Goal: Task Accomplishment & Management: Use online tool/utility

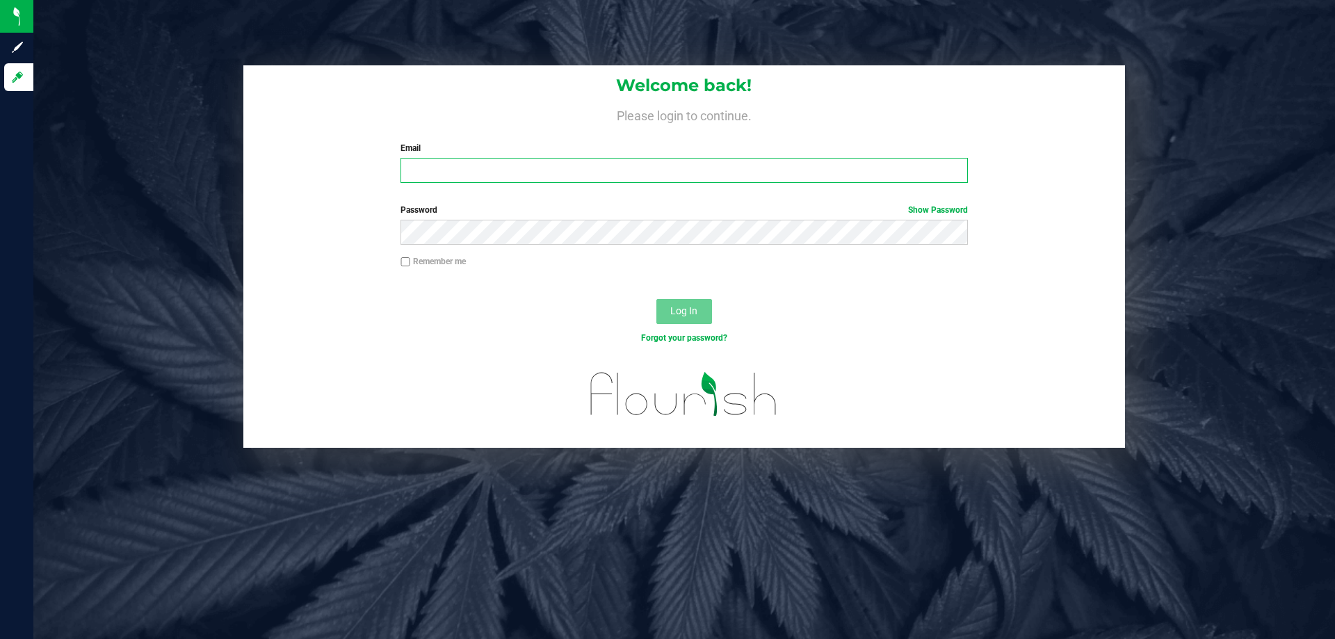
click at [510, 171] on input "Email" at bounding box center [684, 170] width 567 height 25
type input "[EMAIL_ADDRESS][DOMAIN_NAME]"
click at [668, 310] on button "Log In" at bounding box center [685, 311] width 56 height 25
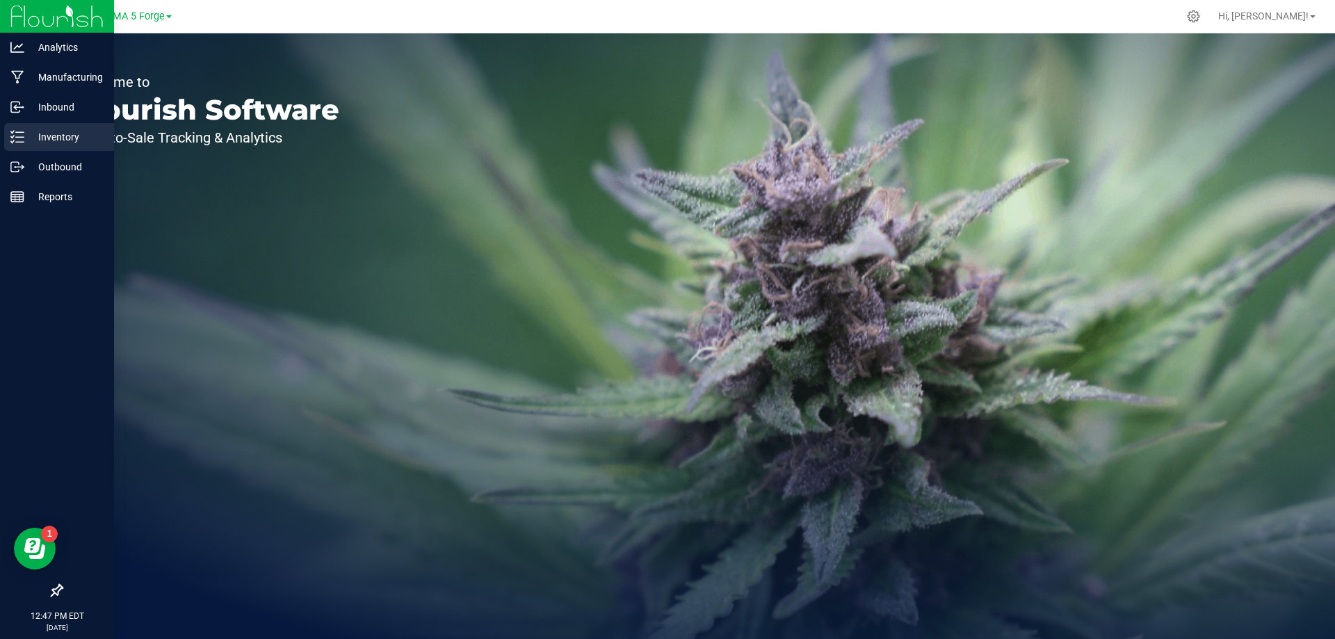
click at [49, 137] on p "Inventory" at bounding box center [65, 137] width 83 height 17
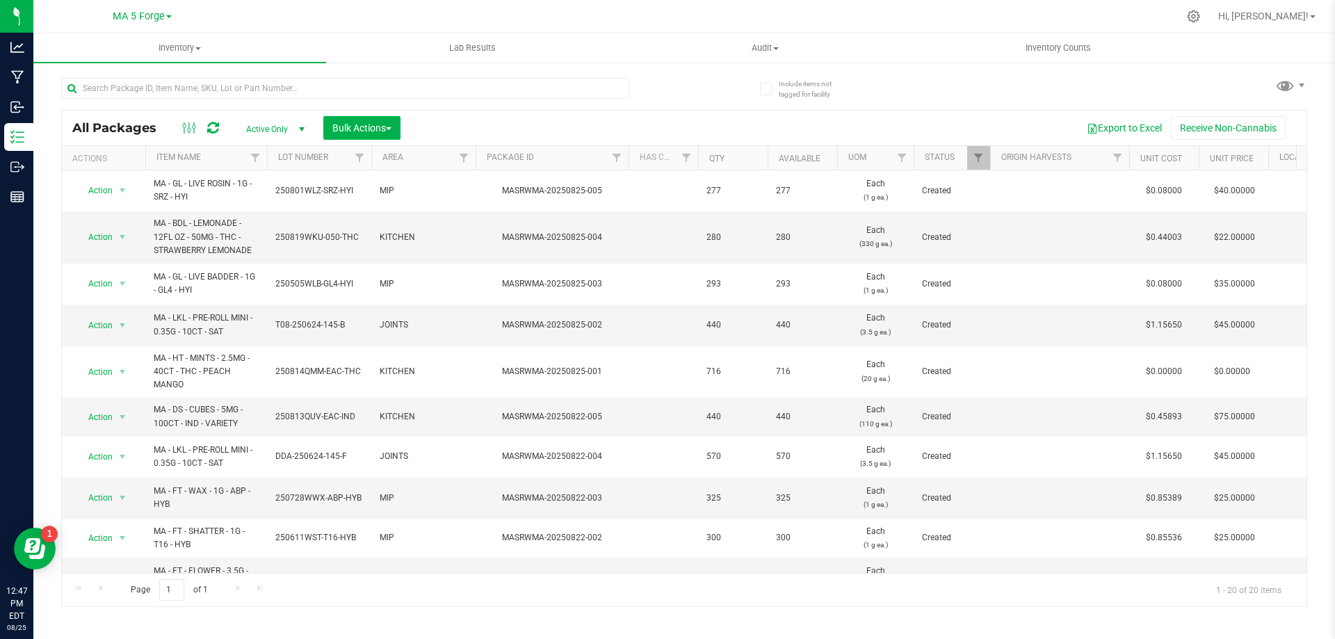
click at [145, 17] on span "MA 5 Forge" at bounding box center [139, 16] width 52 height 12
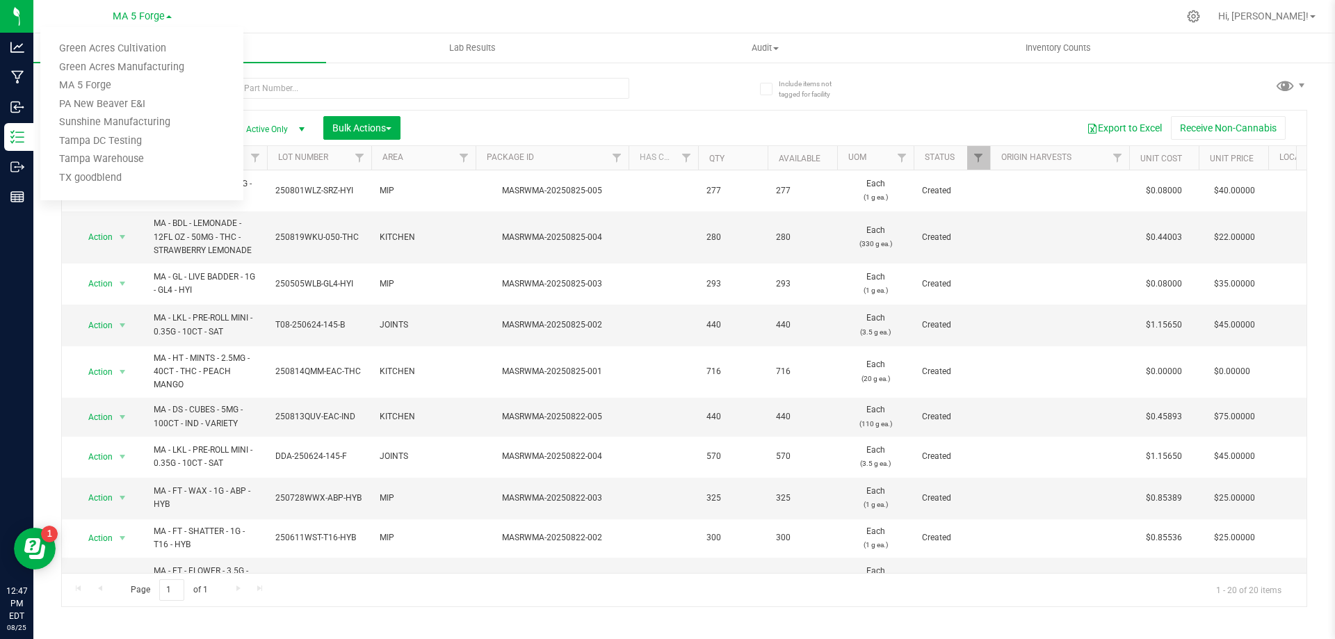
click at [322, 40] on uib-tab-heading "Inventory All packages All inventory Waste log Create inventory" at bounding box center [179, 47] width 293 height 29
click at [173, 49] on span "Inventory" at bounding box center [179, 48] width 293 height 13
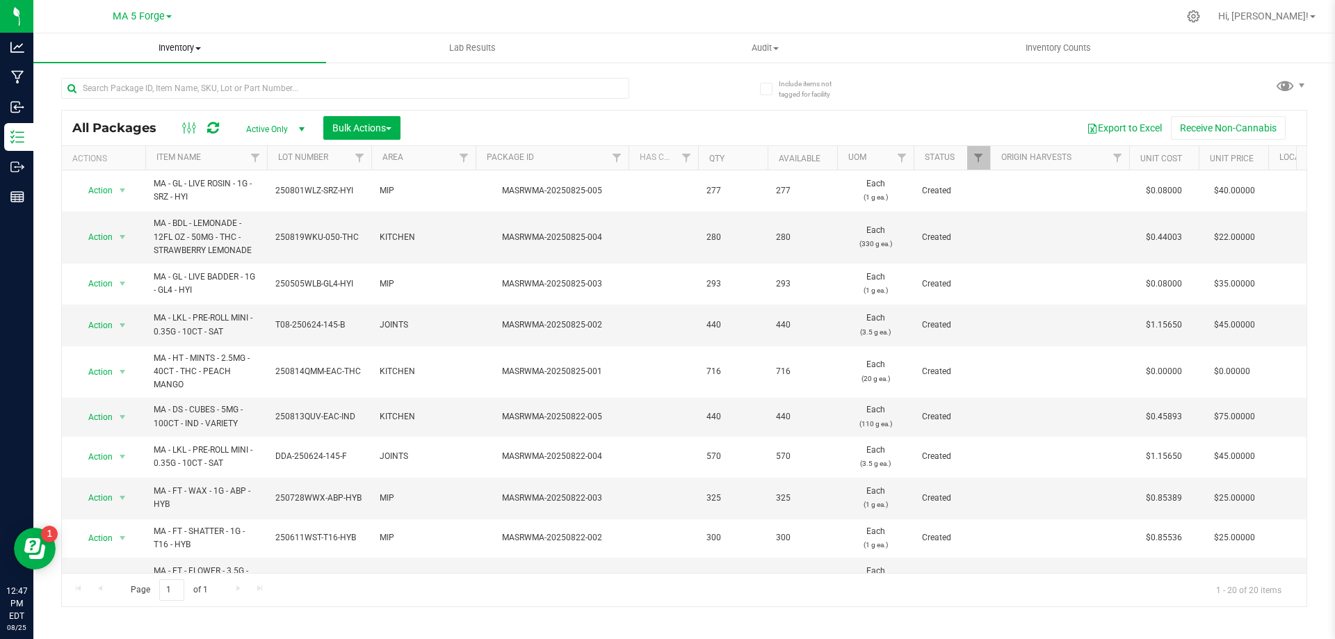
click at [186, 54] on span "Inventory" at bounding box center [179, 48] width 293 height 13
click at [95, 98] on span "All inventory" at bounding box center [80, 101] width 94 height 12
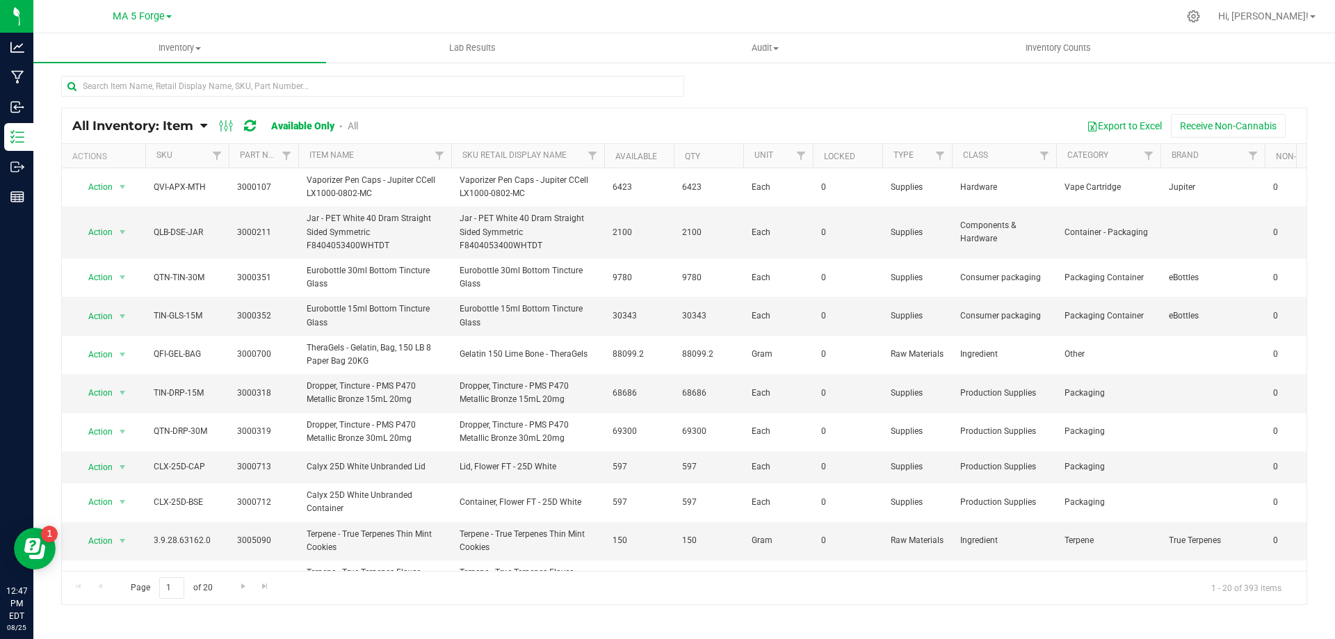
click at [168, 122] on span "All Inventory: Item" at bounding box center [132, 125] width 121 height 15
click at [118, 231] on span "Item by Location" at bounding box center [104, 229] width 76 height 12
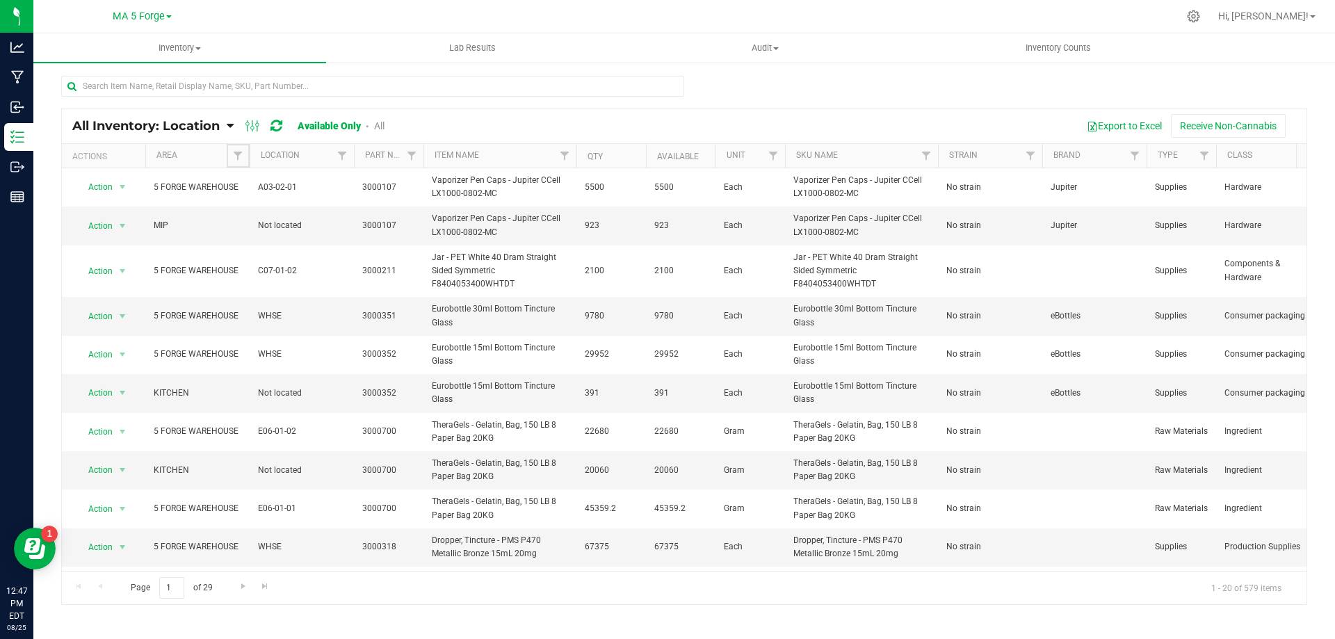
click at [241, 154] on span "Filter" at bounding box center [237, 155] width 11 height 11
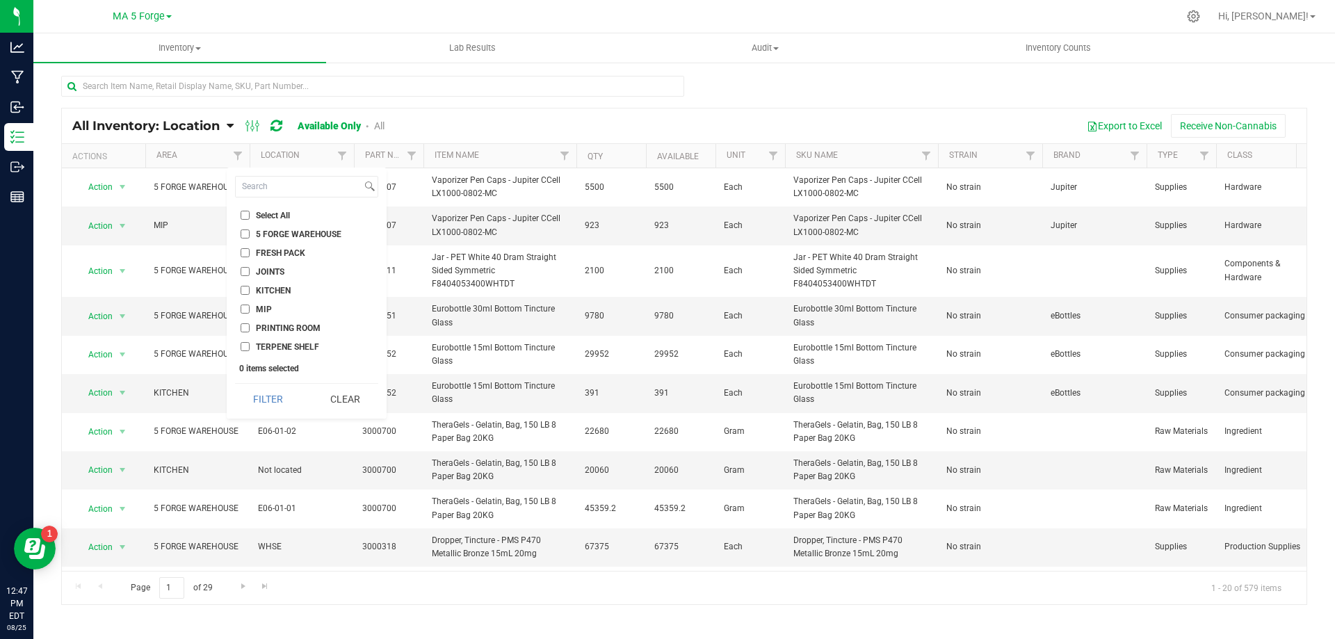
click at [242, 348] on input "TERPENE SHELF" at bounding box center [245, 346] width 9 height 9
checkbox input "true"
click at [286, 390] on button "Filter" at bounding box center [268, 399] width 67 height 31
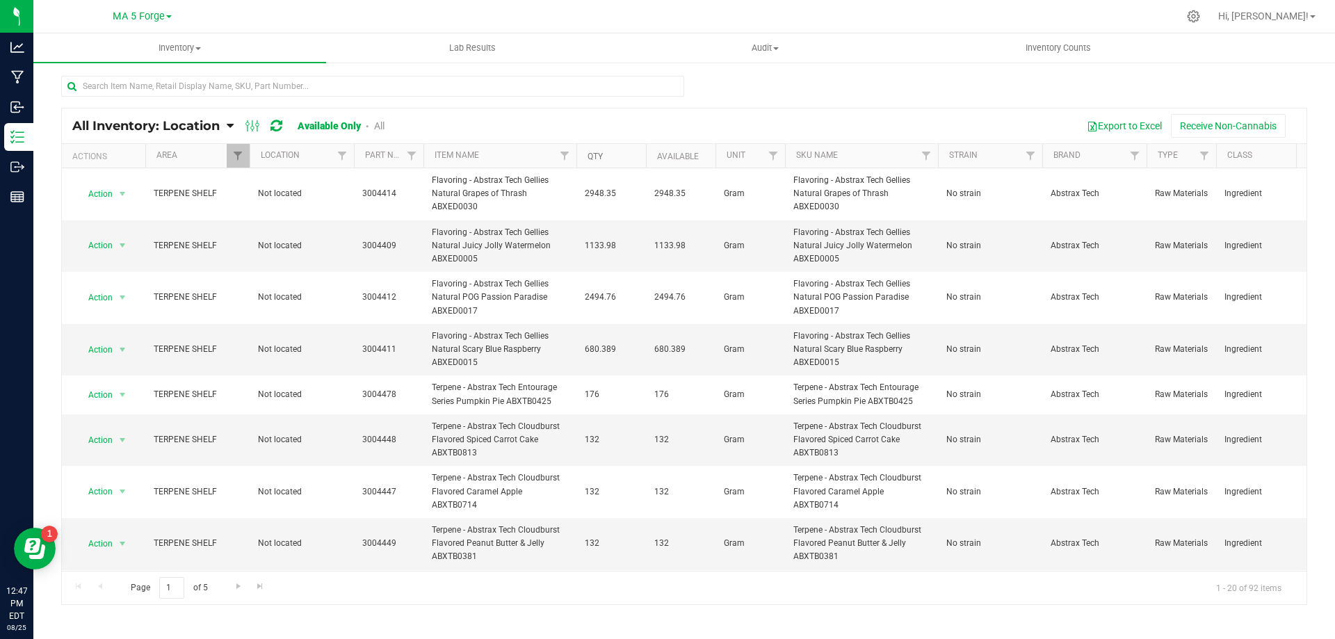
click at [600, 157] on link "Qty" at bounding box center [595, 157] width 15 height 10
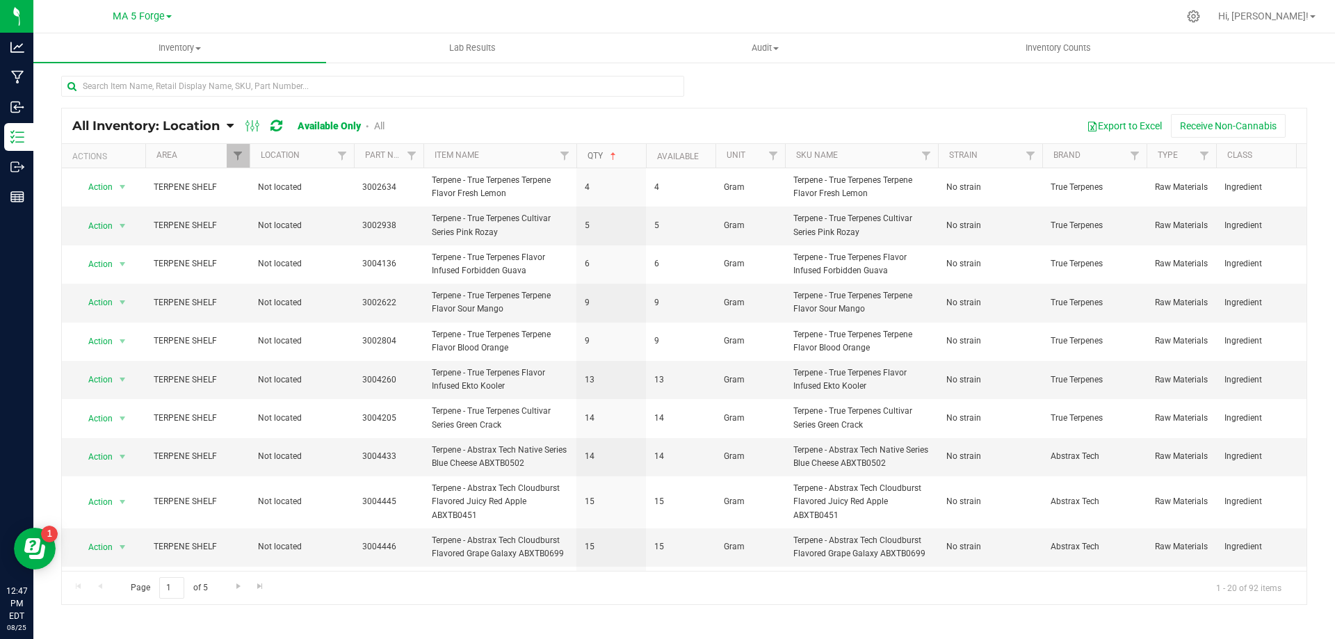
click at [594, 153] on link "Qty" at bounding box center [603, 156] width 31 height 10
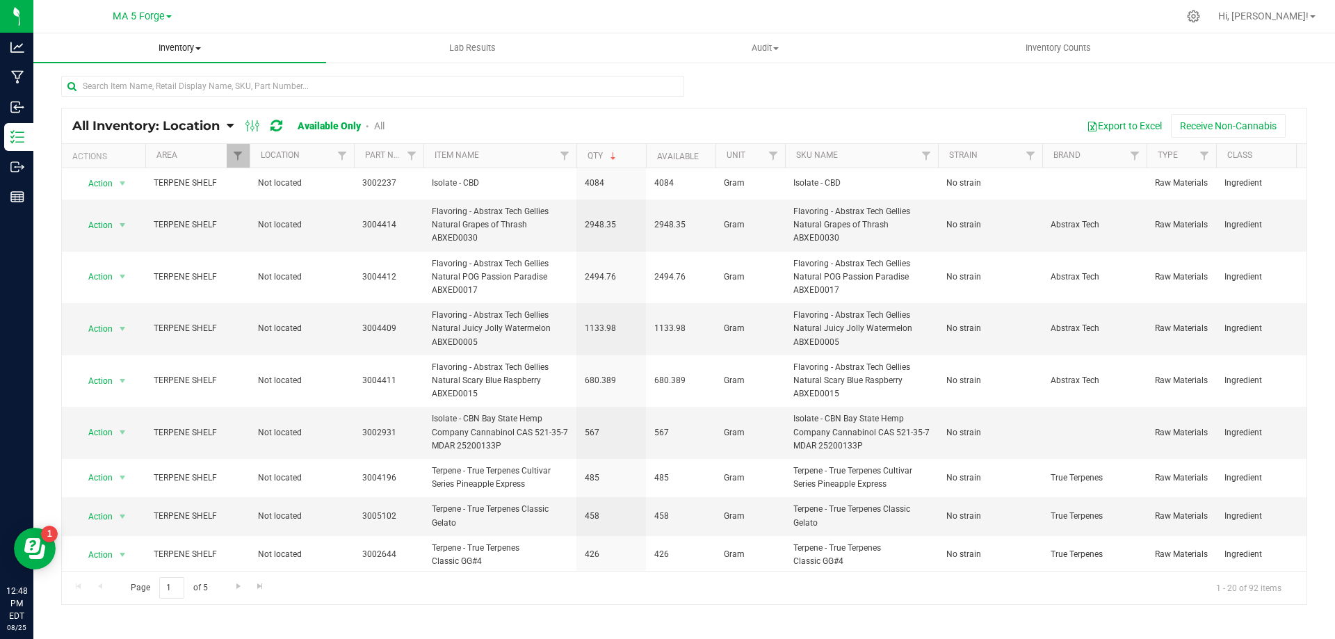
click at [160, 49] on span "Inventory" at bounding box center [179, 48] width 293 height 13
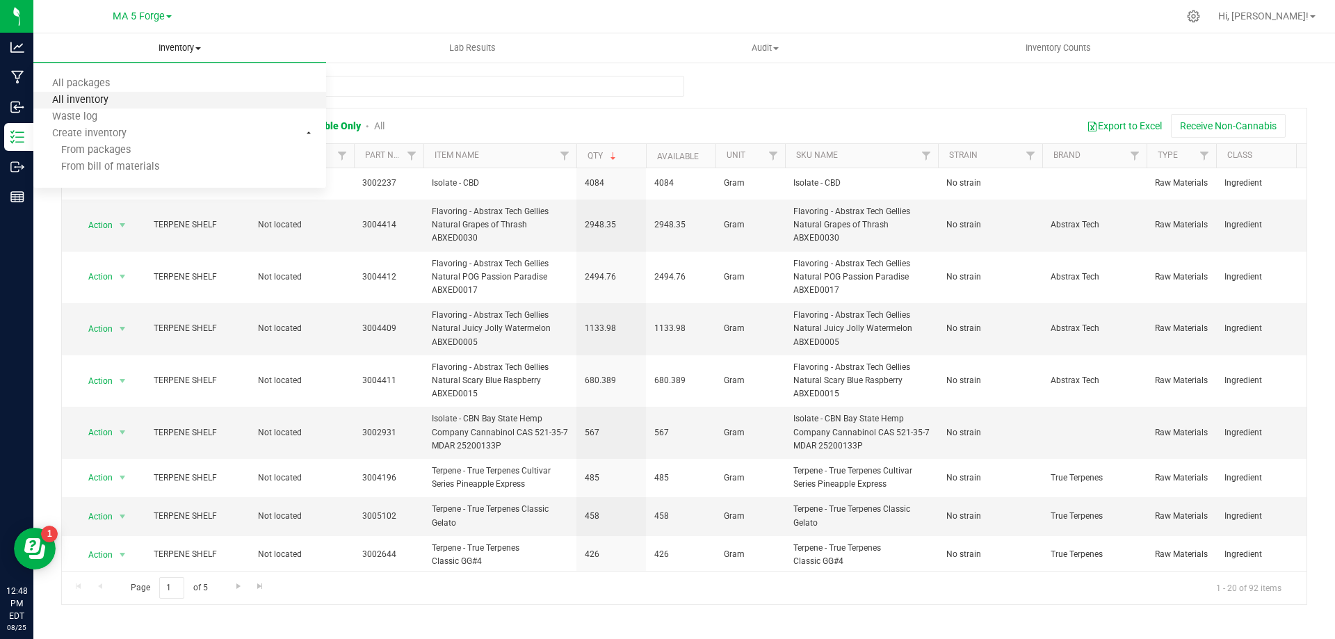
click at [93, 96] on span "All inventory" at bounding box center [80, 101] width 94 height 12
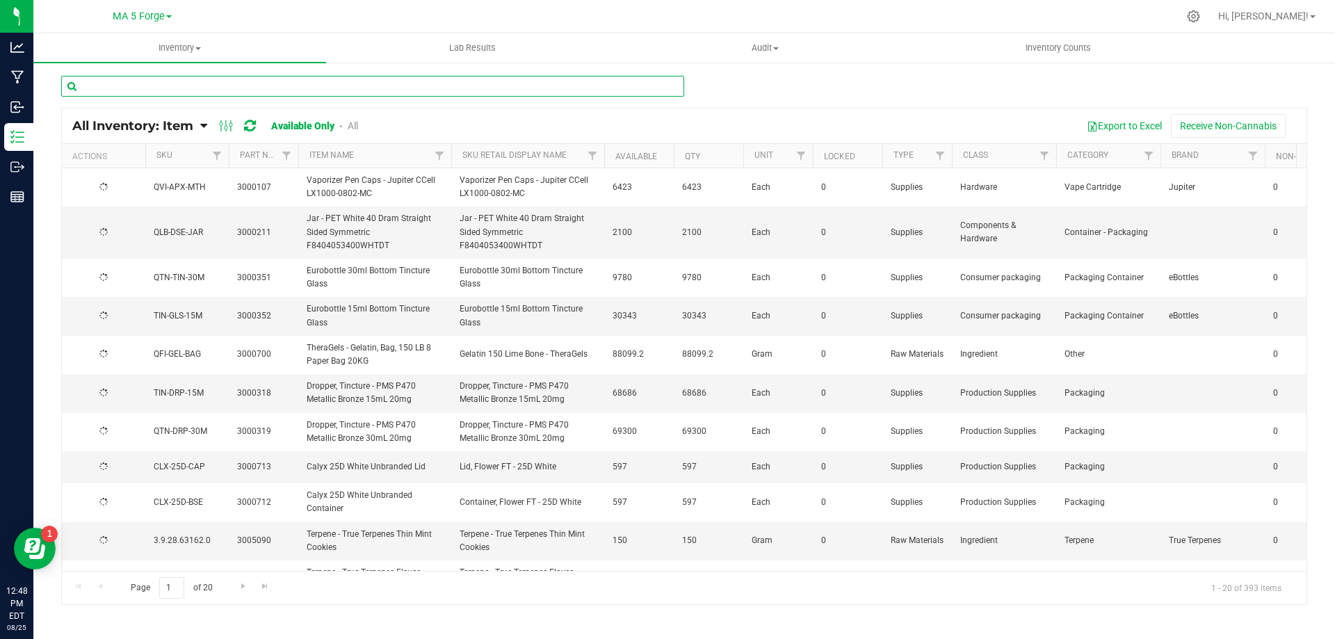
click at [290, 90] on input "text" at bounding box center [372, 86] width 623 height 21
type input "flavoring"
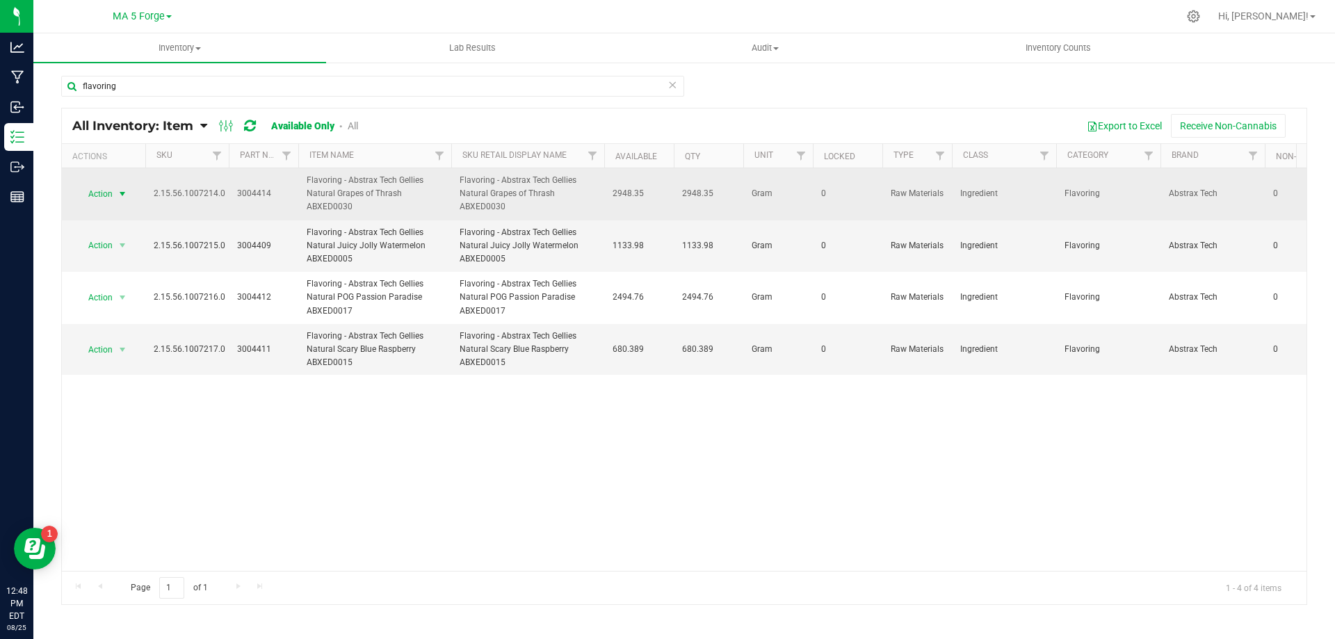
click at [98, 192] on span "Action" at bounding box center [95, 193] width 38 height 19
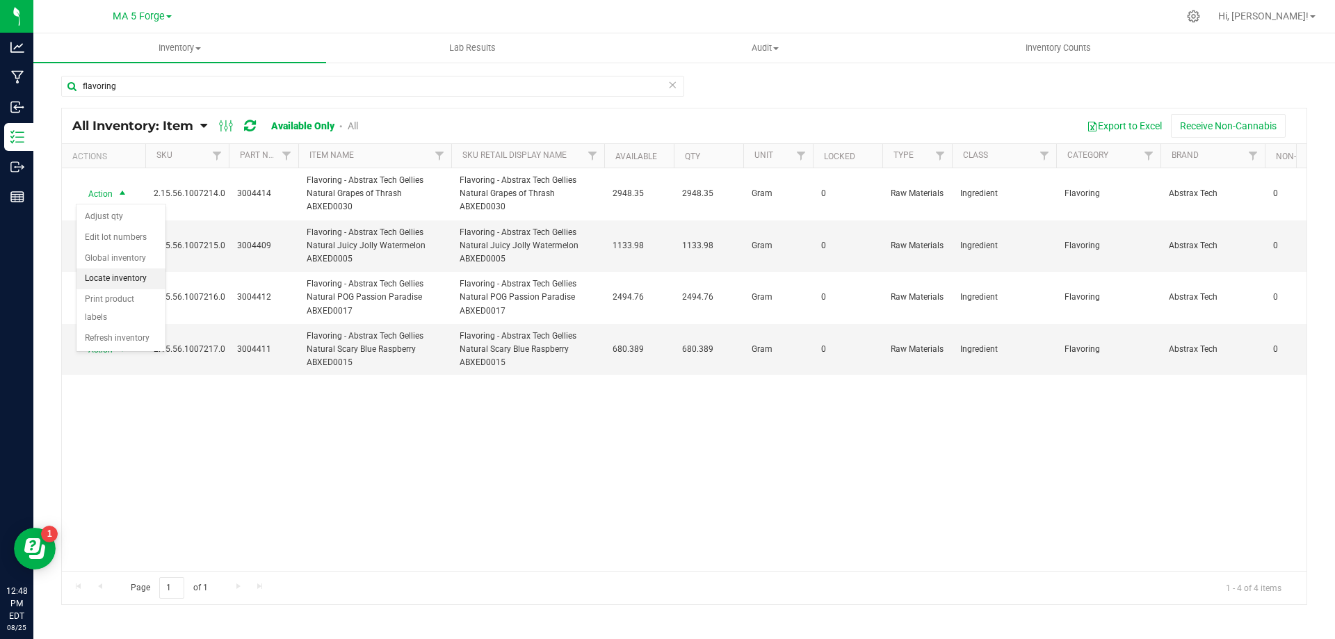
click at [135, 281] on li "Locate inventory" at bounding box center [121, 278] width 89 height 21
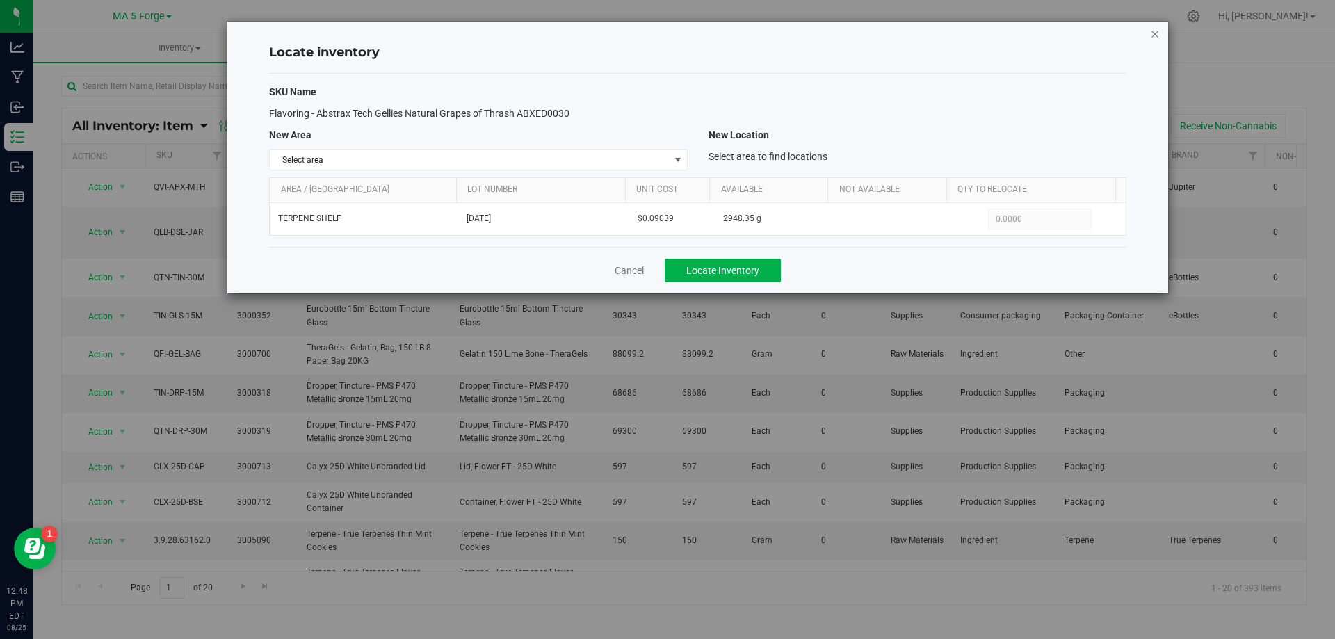
click at [1152, 34] on icon "button" at bounding box center [1155, 33] width 10 height 17
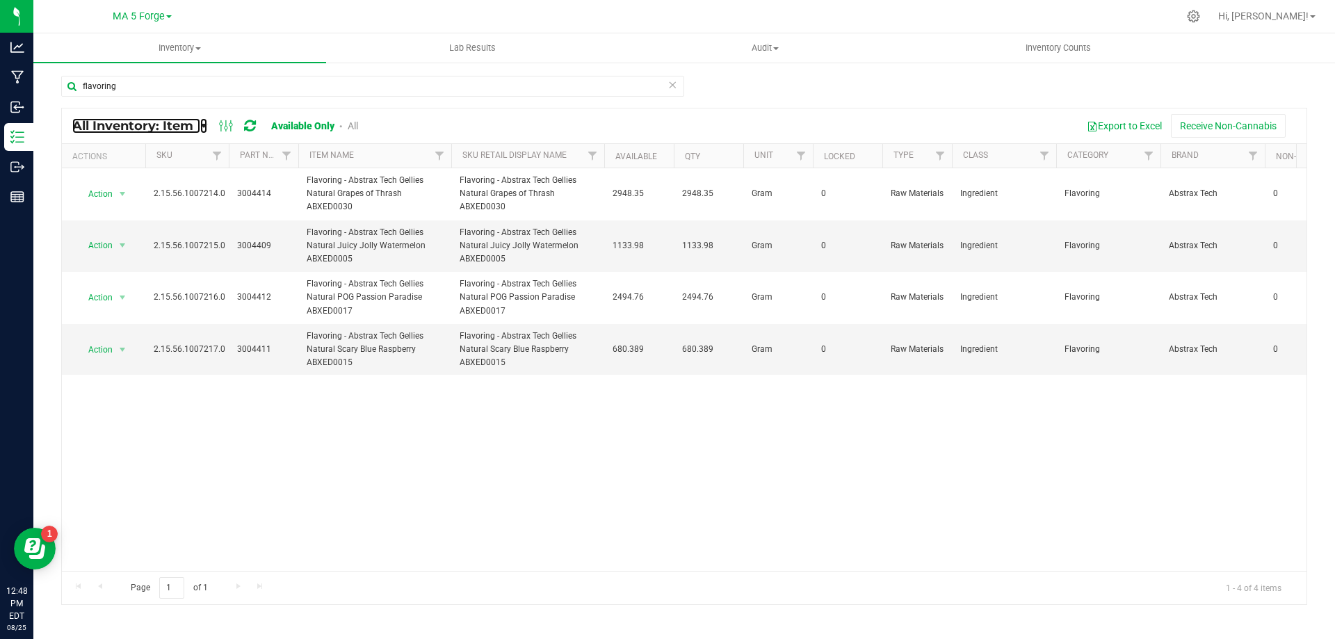
click at [113, 124] on span "All Inventory: Item" at bounding box center [132, 125] width 121 height 15
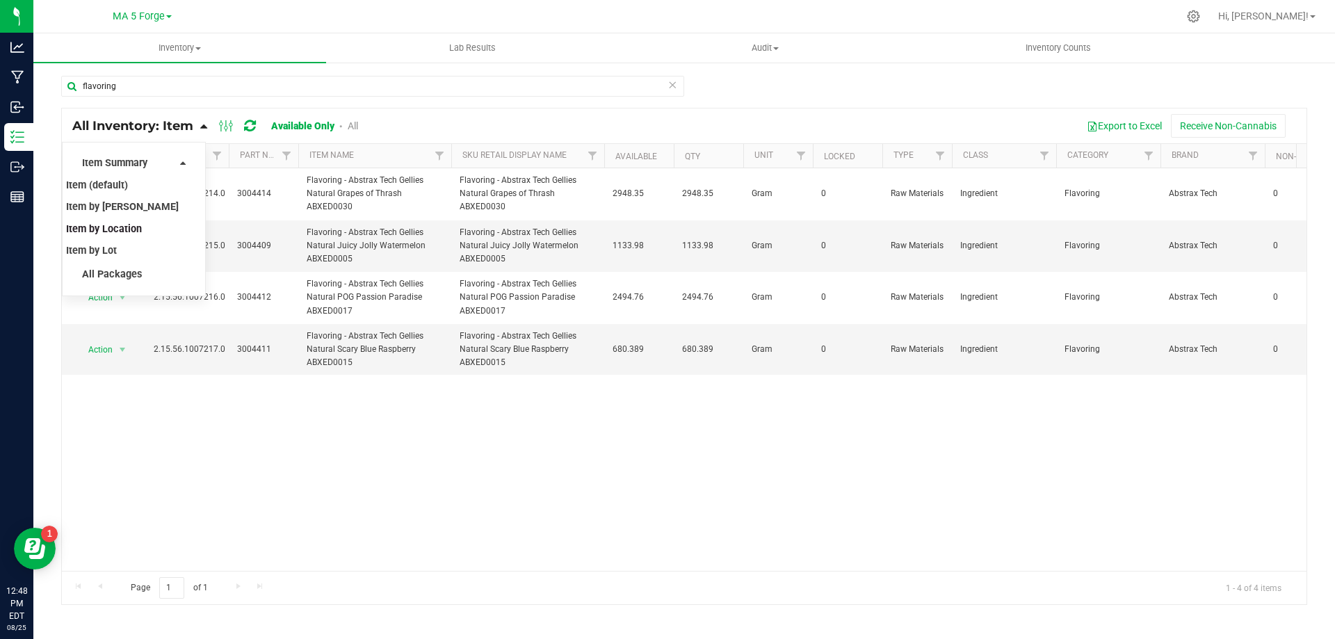
click at [117, 230] on span "Item by Location" at bounding box center [104, 229] width 76 height 12
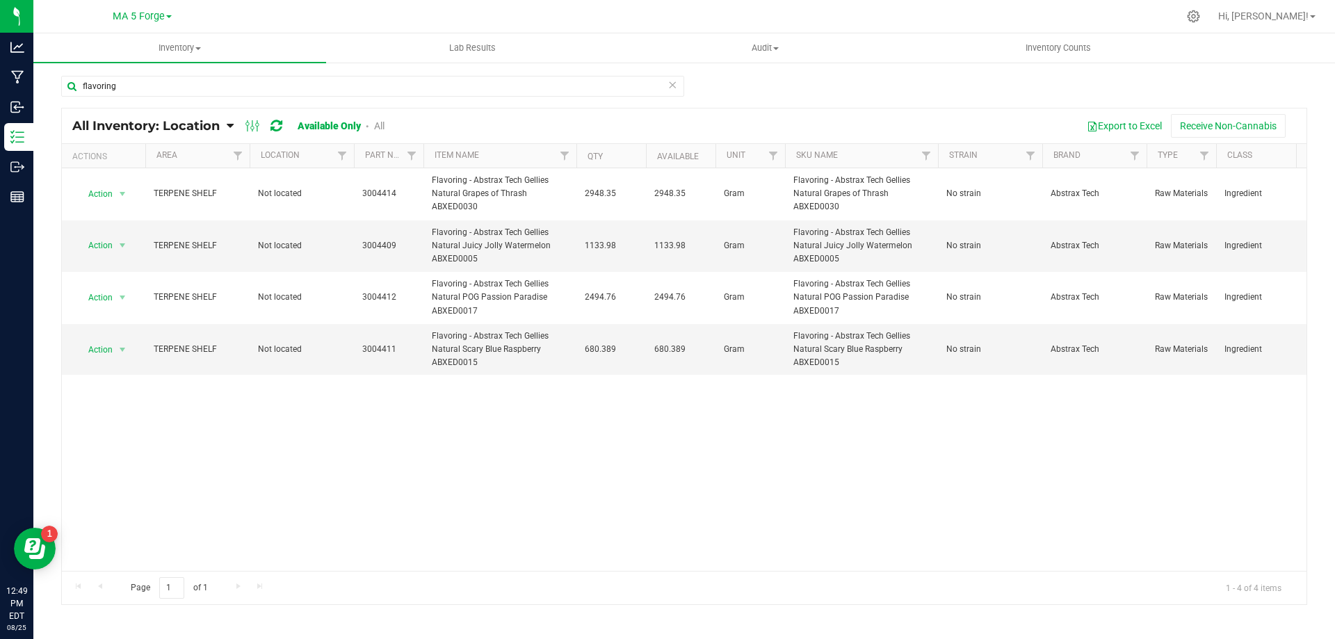
click at [139, 476] on div "Action Action Adjust qty Edit lot numbers Global inventory Locate inventory Pri…" at bounding box center [684, 369] width 1245 height 403
click at [215, 84] on input "flavoring" at bounding box center [372, 86] width 623 height 21
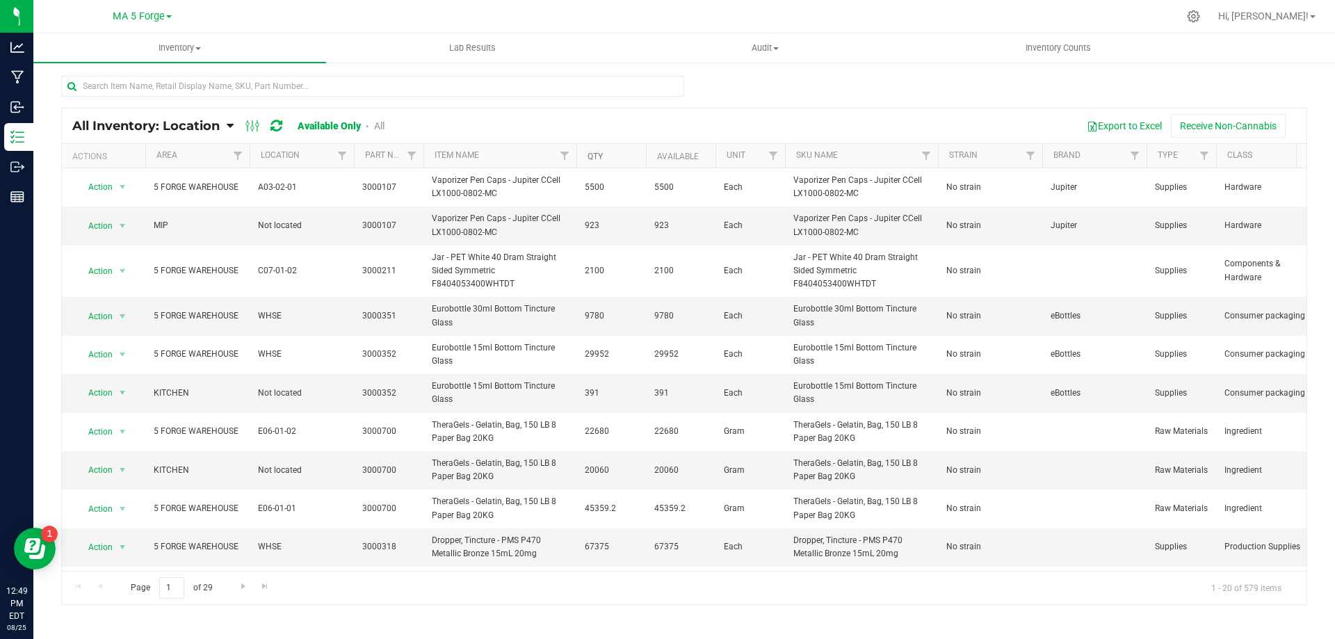
click at [595, 155] on link "Qty" at bounding box center [595, 157] width 15 height 10
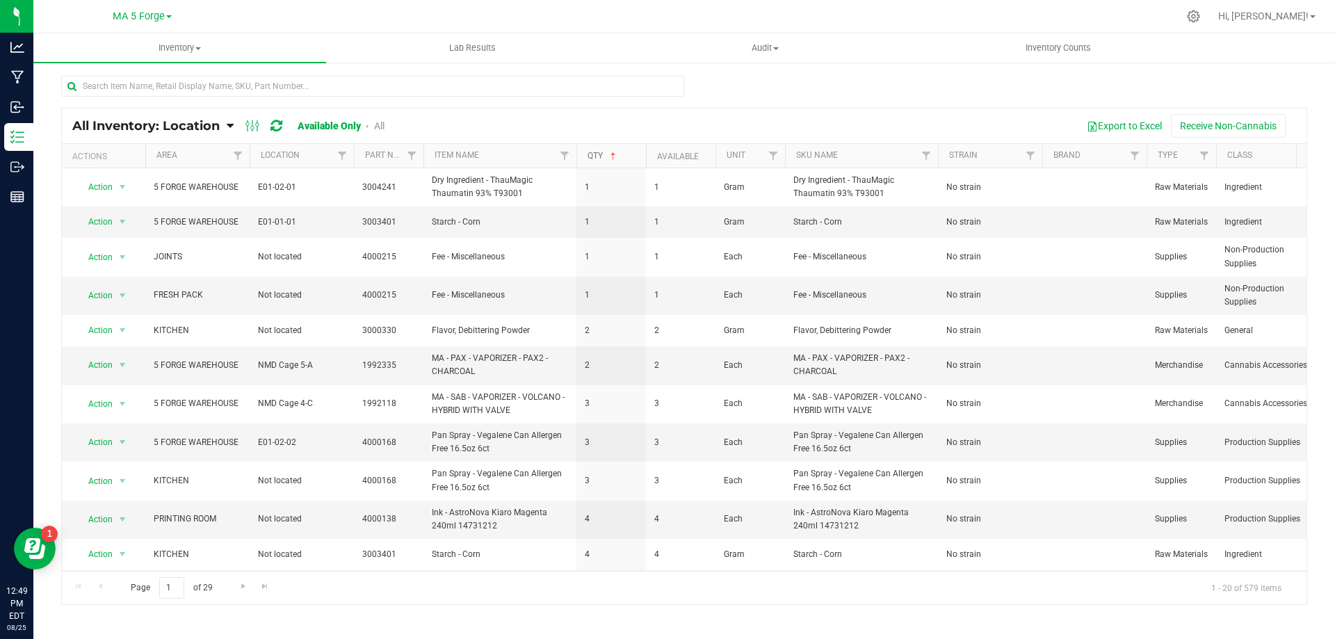
click at [597, 158] on link "Qty" at bounding box center [603, 156] width 31 height 10
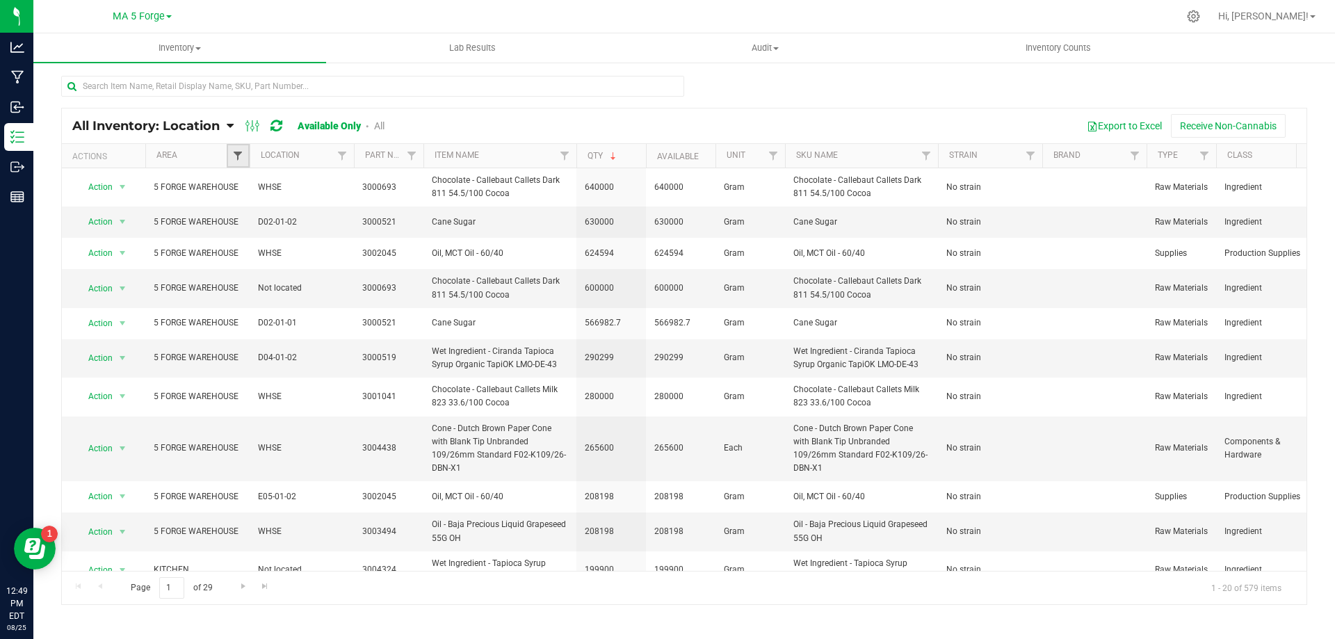
click at [241, 157] on span "Filter" at bounding box center [237, 155] width 11 height 11
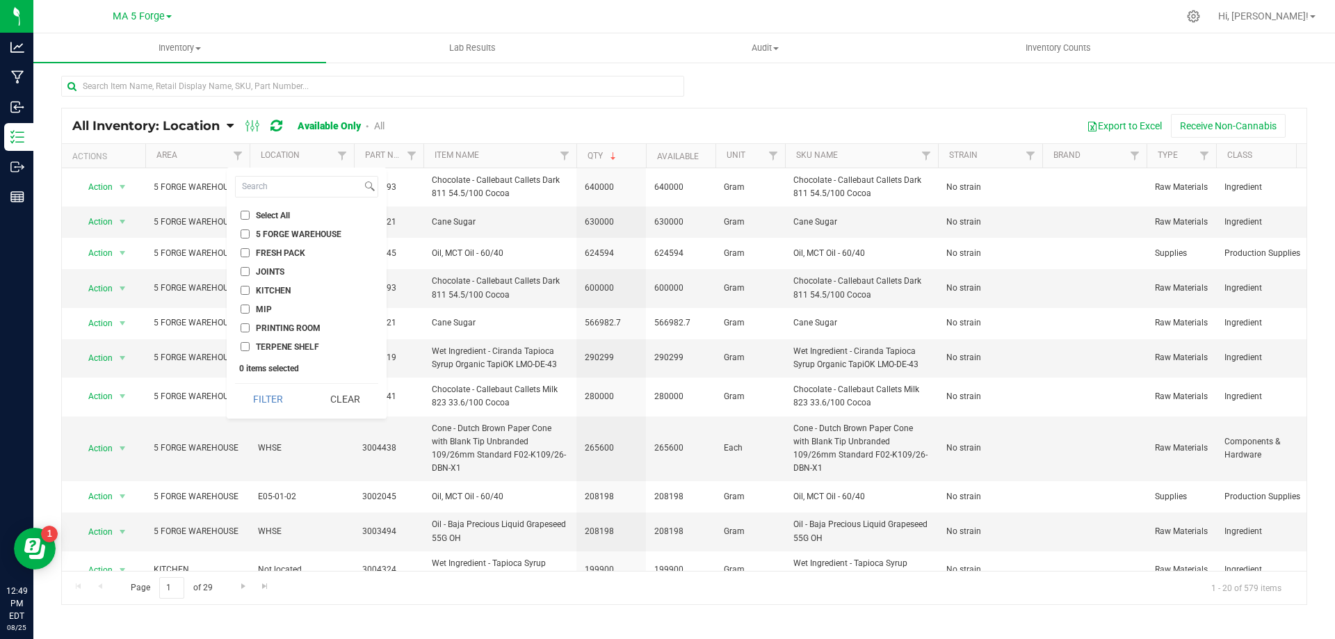
click at [287, 344] on span "TERPENE SHELF" at bounding box center [287, 347] width 63 height 8
click at [250, 344] on input "TERPENE SHELF" at bounding box center [245, 346] width 9 height 9
checkbox input "true"
click at [278, 399] on button "Filter" at bounding box center [268, 399] width 67 height 31
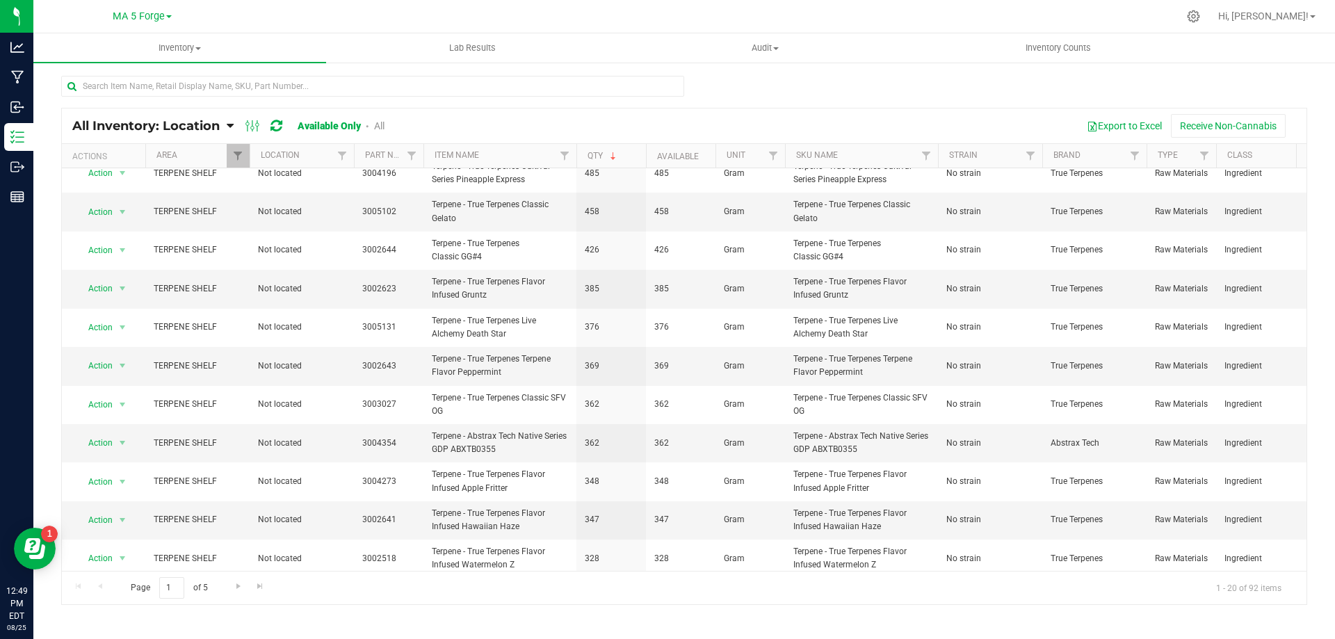
scroll to position [298, 0]
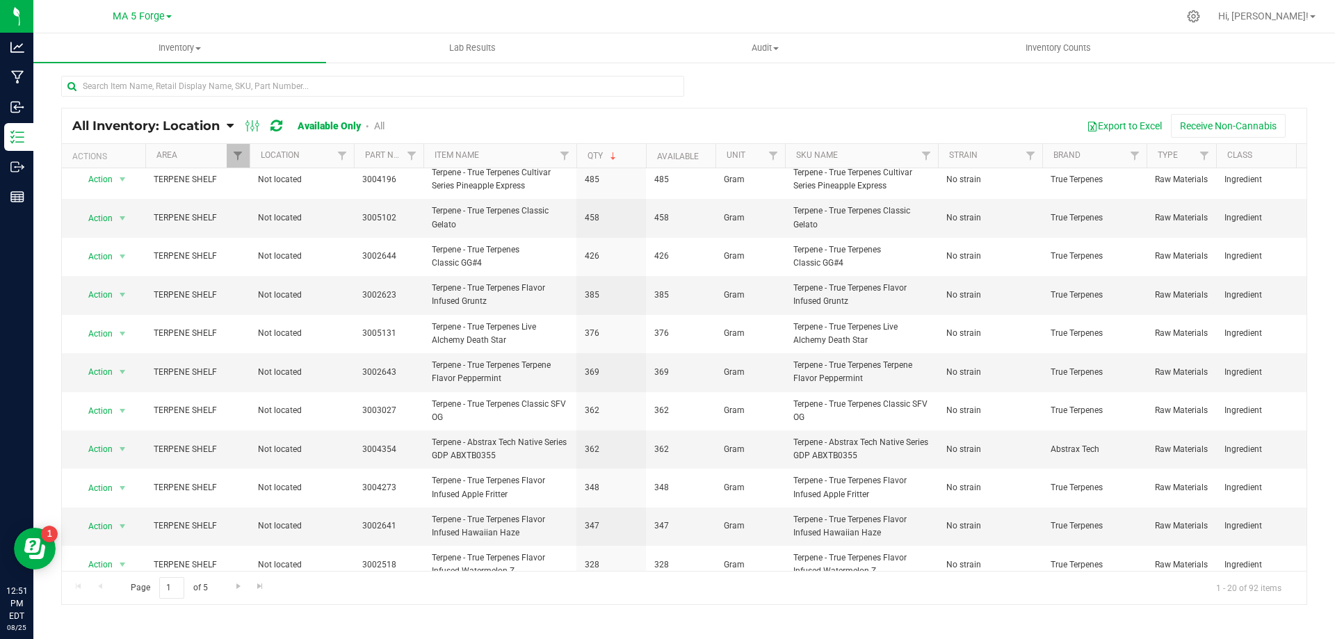
click at [655, 601] on div "Page 1 of 5 1 - 20 of 92 items" at bounding box center [684, 587] width 1245 height 33
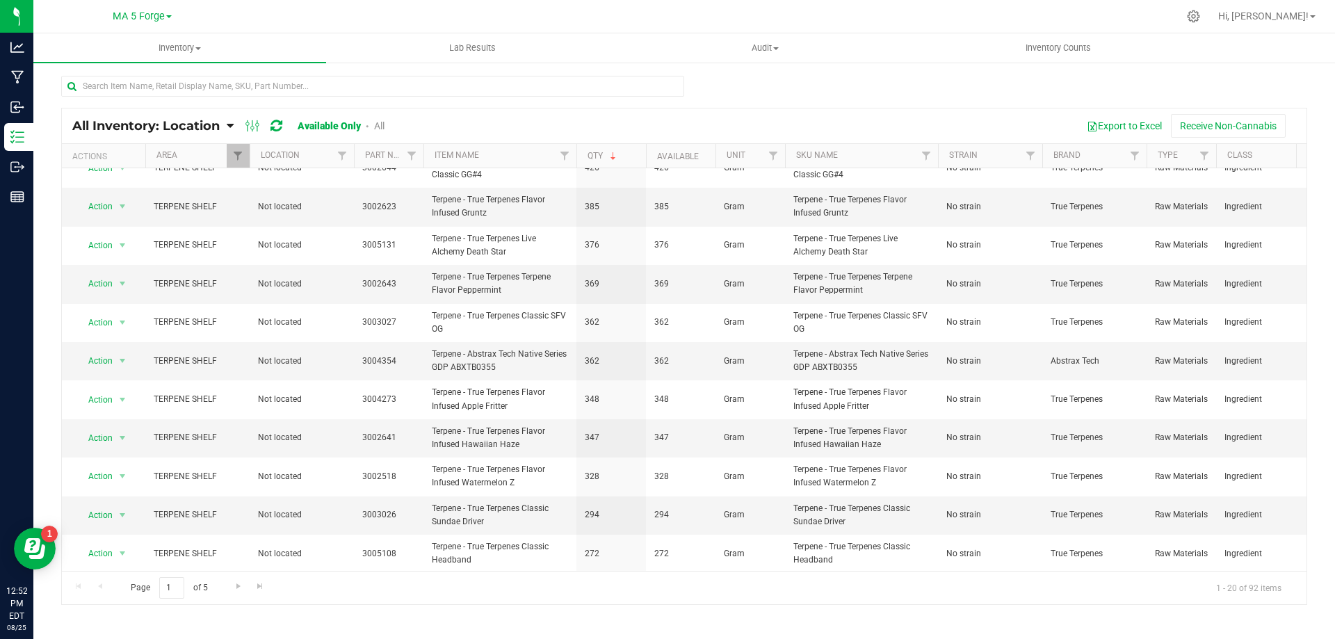
scroll to position [437, 0]
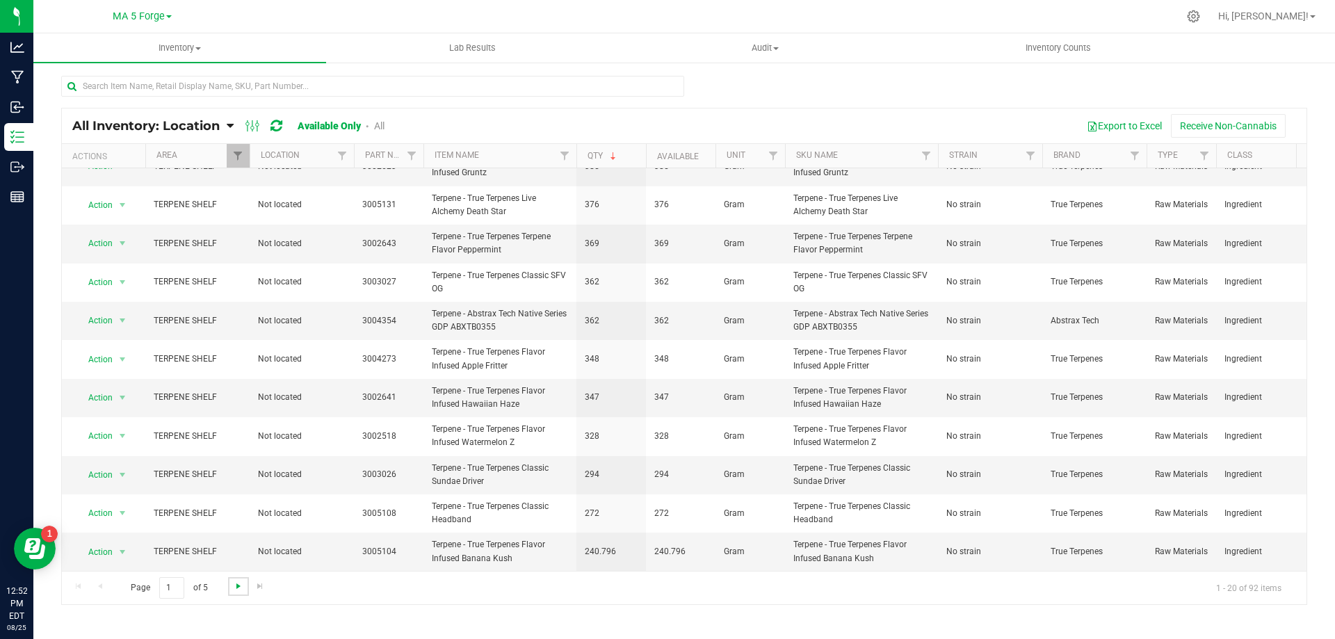
click at [239, 588] on span "Go to the next page" at bounding box center [238, 586] width 11 height 11
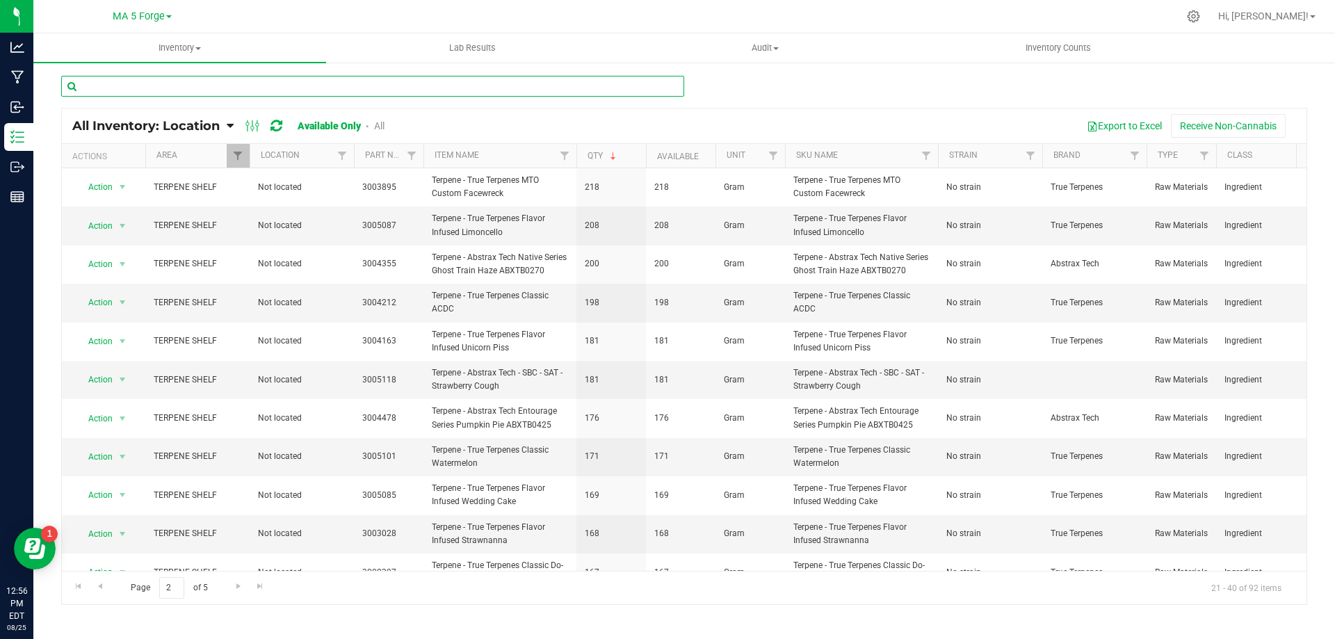
click at [476, 85] on input "text" at bounding box center [372, 86] width 623 height 21
type input "flavoring"
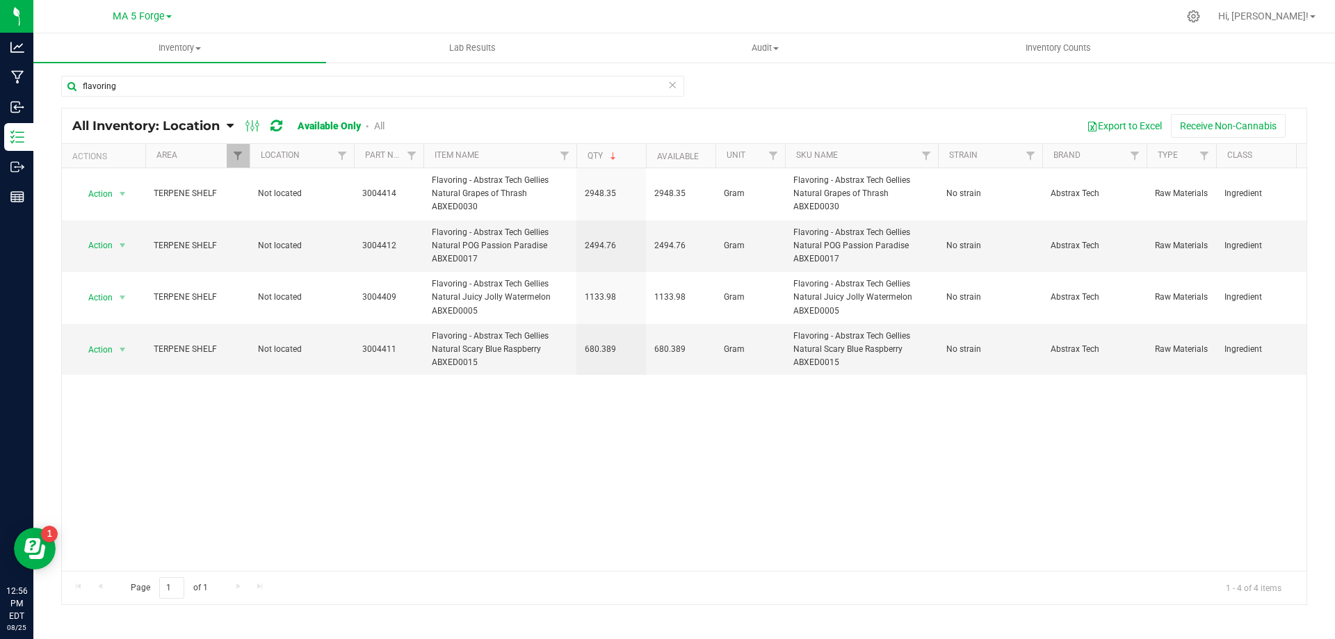
drag, startPoint x: 1315, startPoint y: 493, endPoint x: 1302, endPoint y: 490, distance: 13.5
click at [1315, 493] on div "flavoring All Inventory: Location Item Summary Item (default) Item by Strain It…" at bounding box center [684, 278] width 1302 height 435
click at [673, 85] on icon at bounding box center [673, 84] width 10 height 17
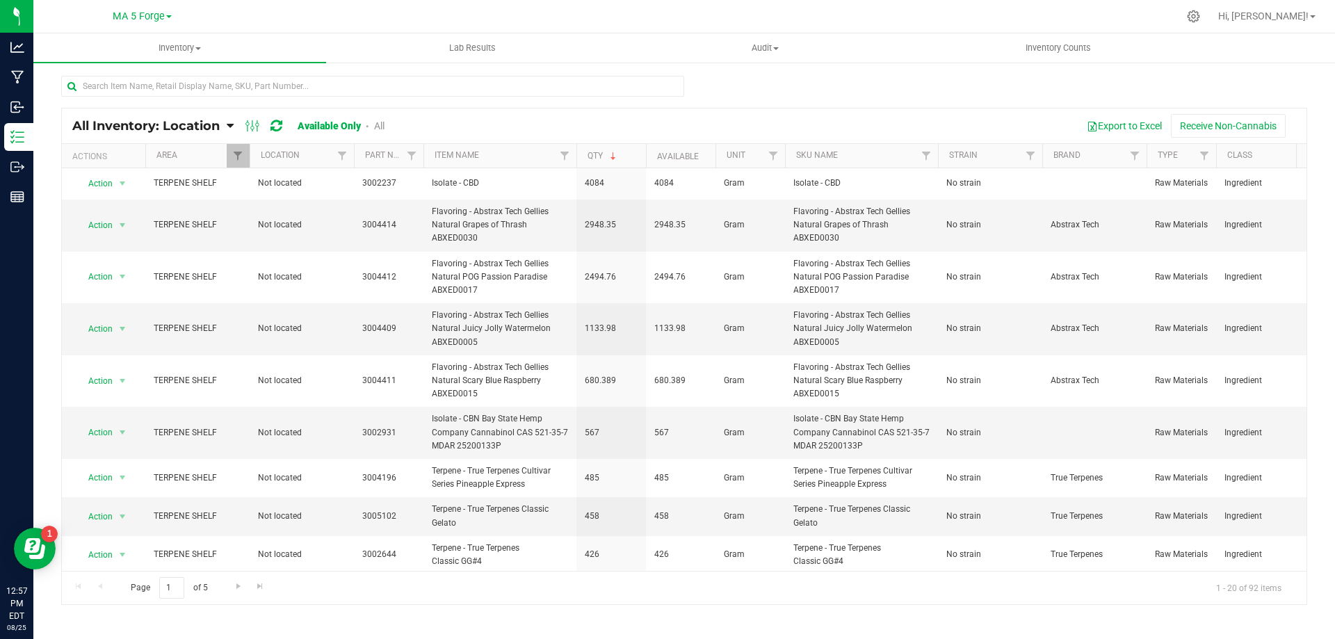
drag, startPoint x: 796, startPoint y: 602, endPoint x: 787, endPoint y: 599, distance: 9.5
click at [796, 602] on div "Page 1 of 5 1 - 20 of 92 items" at bounding box center [684, 587] width 1245 height 33
click at [227, 122] on icon at bounding box center [230, 126] width 7 height 13
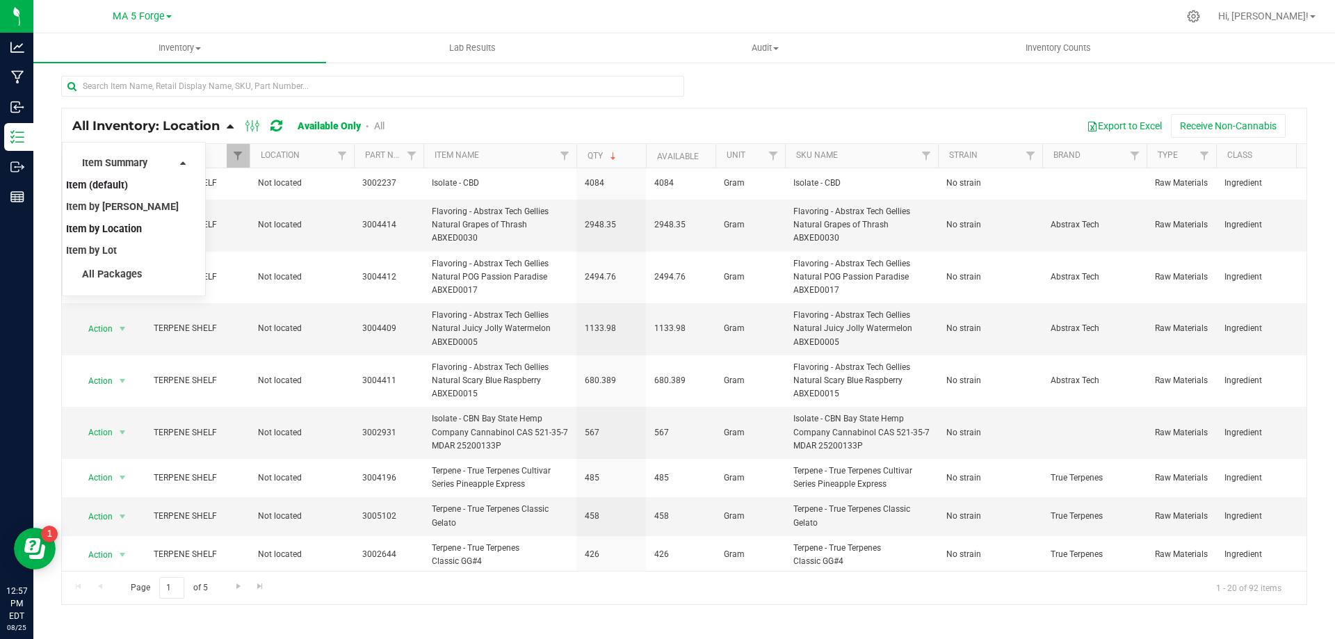
click at [104, 186] on span "Item (default)" at bounding box center [97, 185] width 62 height 12
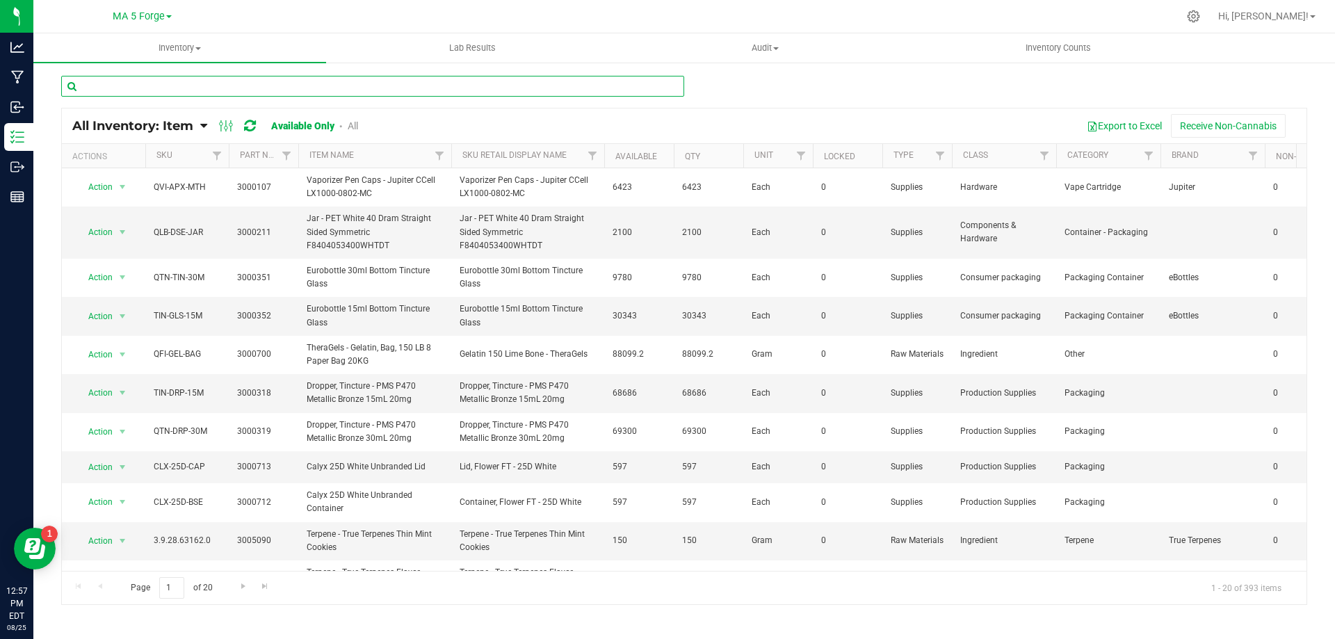
click at [382, 86] on input "text" at bounding box center [372, 86] width 623 height 21
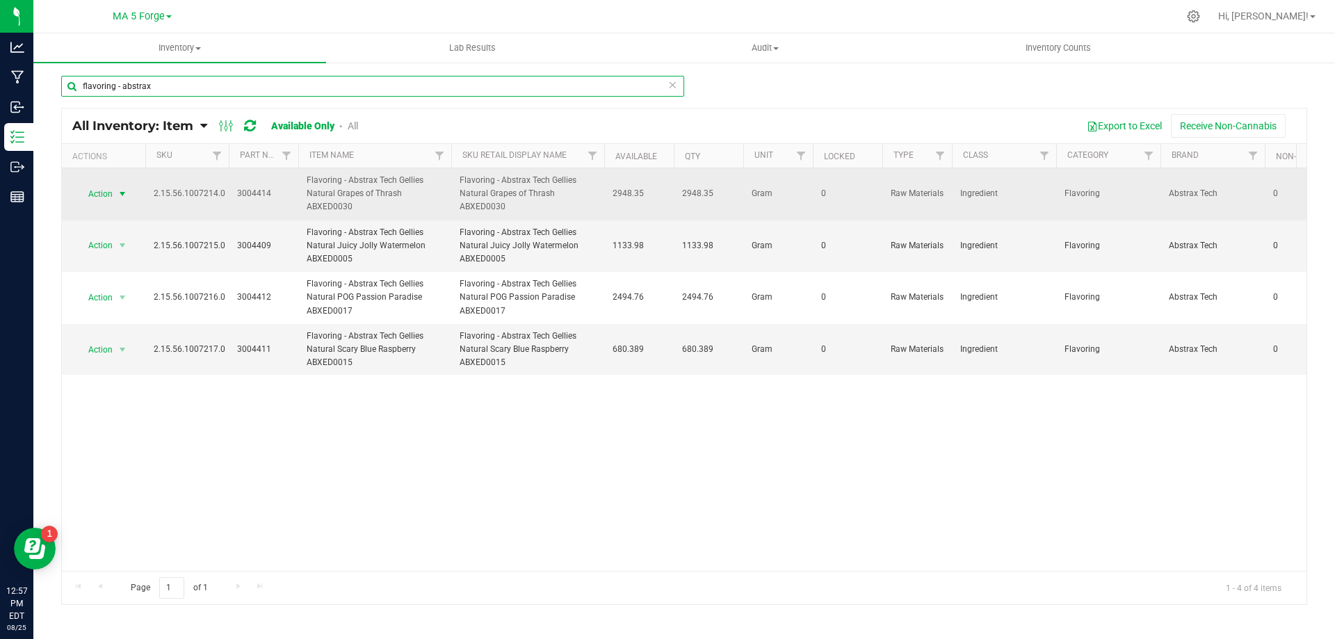
type input "flavoring - abstrax"
click at [107, 189] on span "Action" at bounding box center [95, 193] width 38 height 19
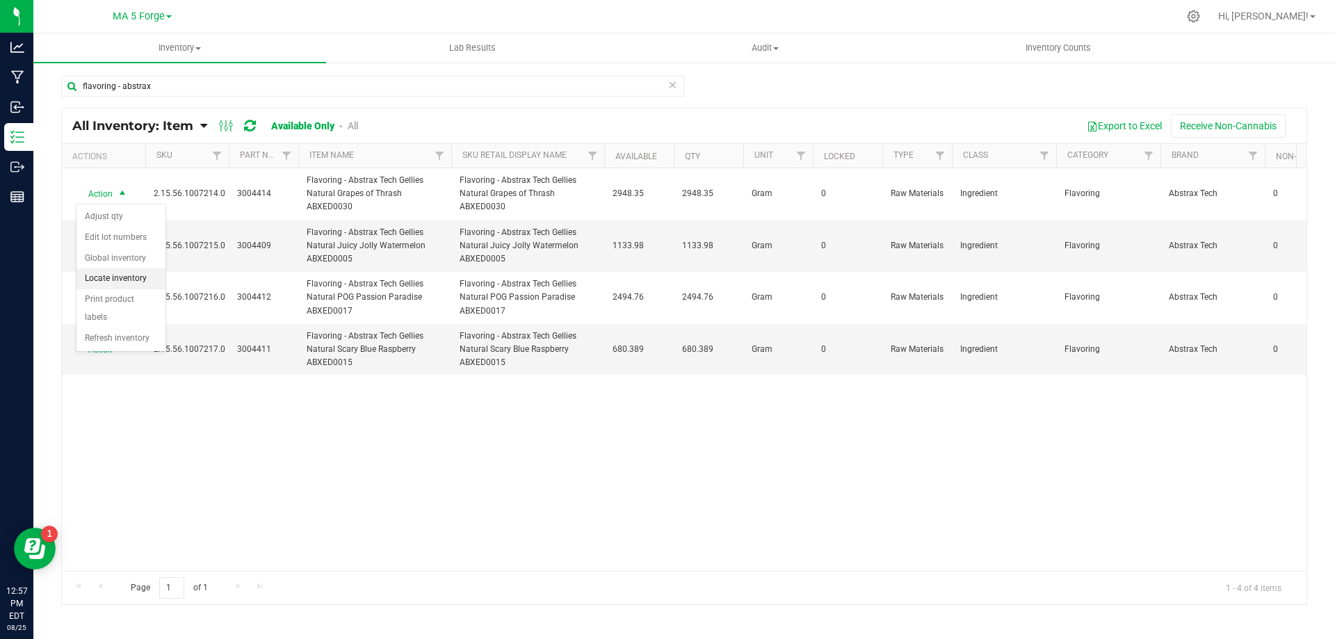
click at [133, 273] on li "Locate inventory" at bounding box center [121, 278] width 89 height 21
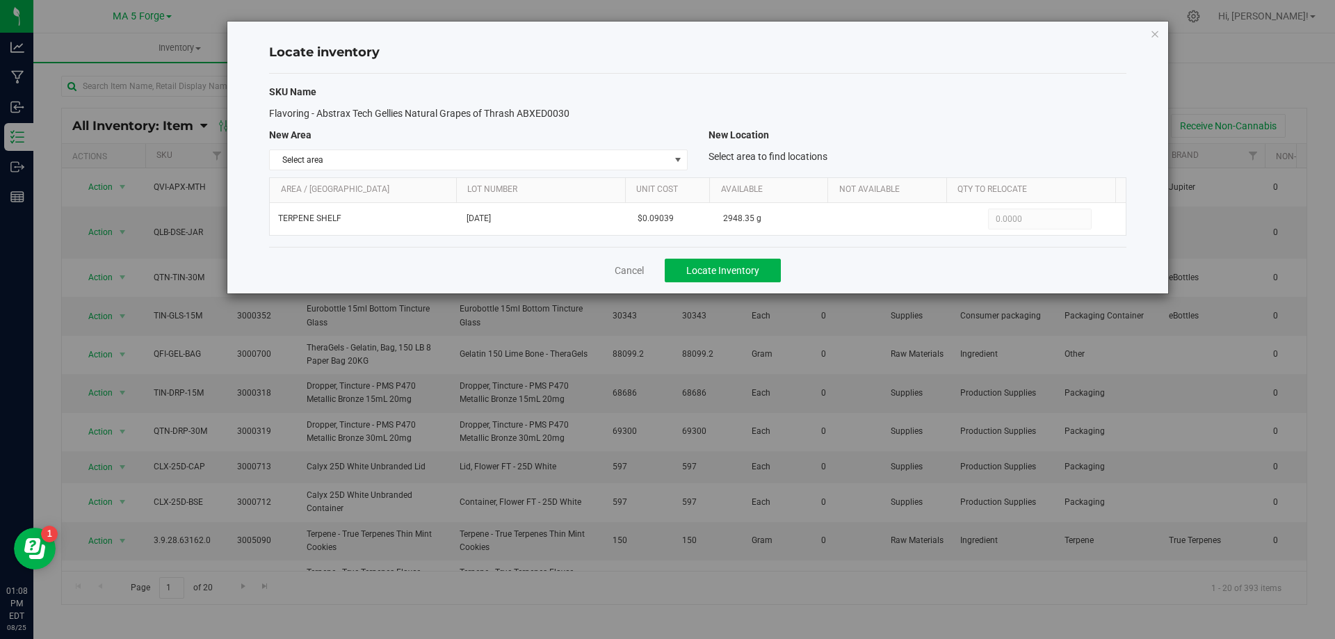
drag, startPoint x: 456, startPoint y: 629, endPoint x: 451, endPoint y: 506, distance: 123.2
click at [455, 627] on div "Locate inventory SKU Name Flavoring - Abstrax Tech Gellies Natural Grapes of Th…" at bounding box center [673, 319] width 1346 height 639
click at [1153, 33] on icon "button" at bounding box center [1155, 33] width 10 height 17
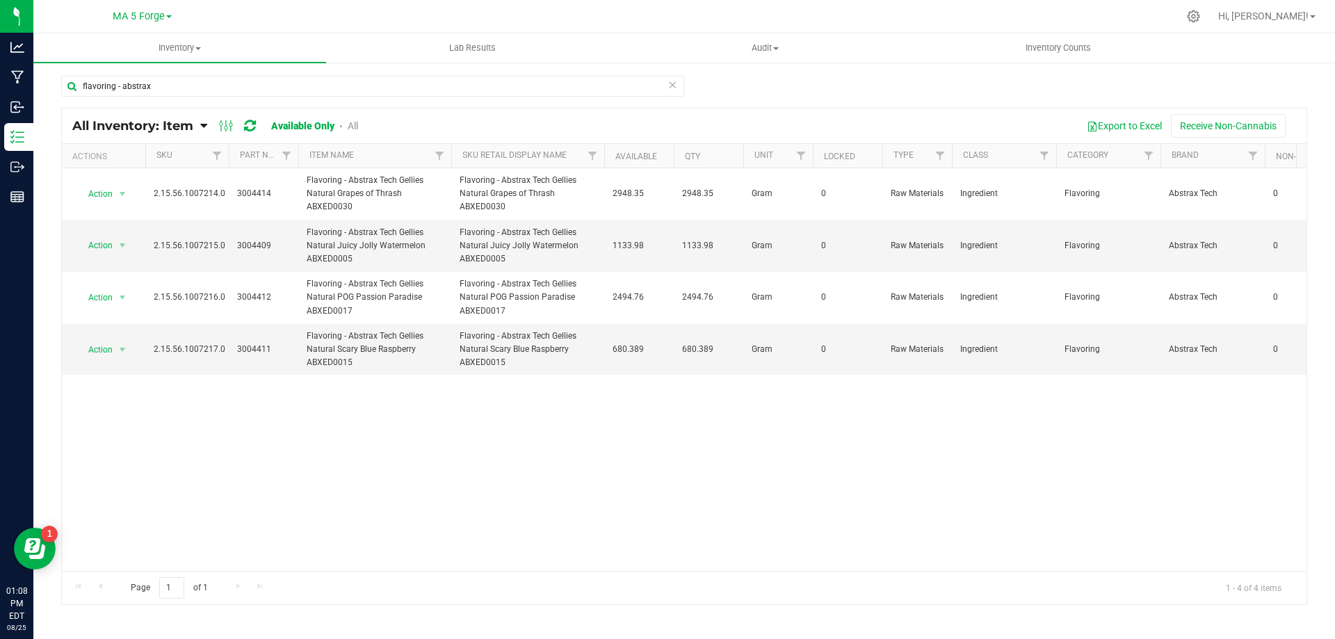
click at [192, 131] on span "All Inventory: Item" at bounding box center [132, 125] width 121 height 15
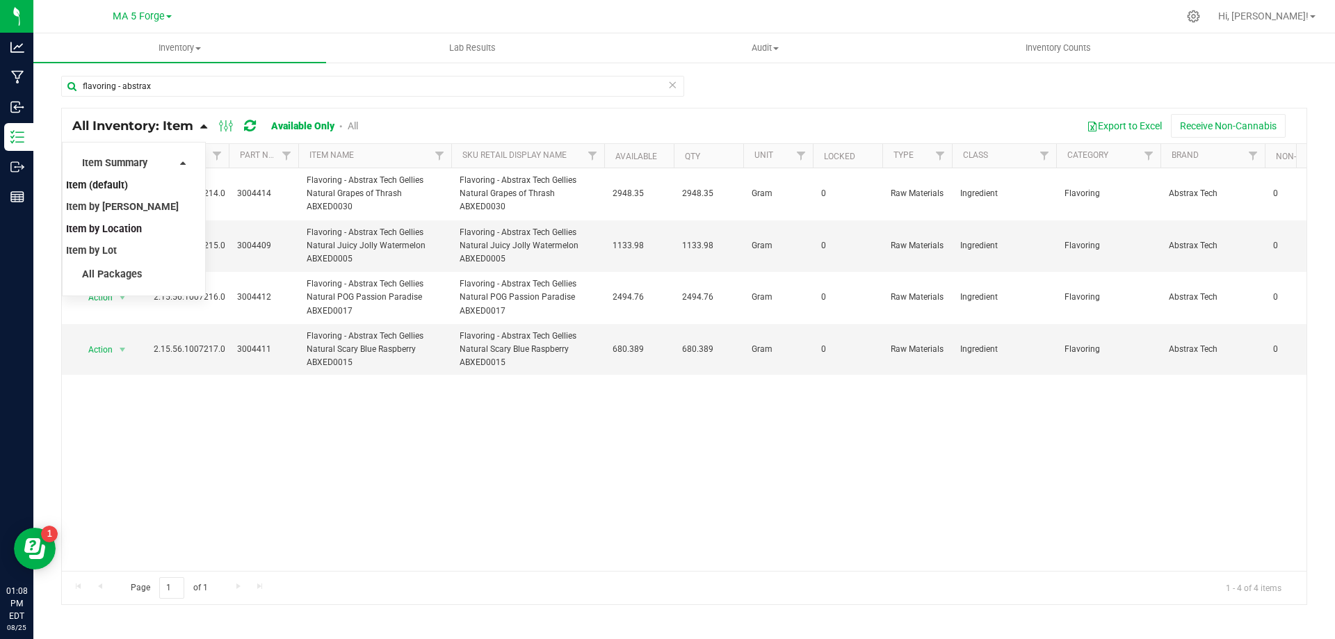
click at [132, 230] on span "Item by Location" at bounding box center [104, 229] width 76 height 12
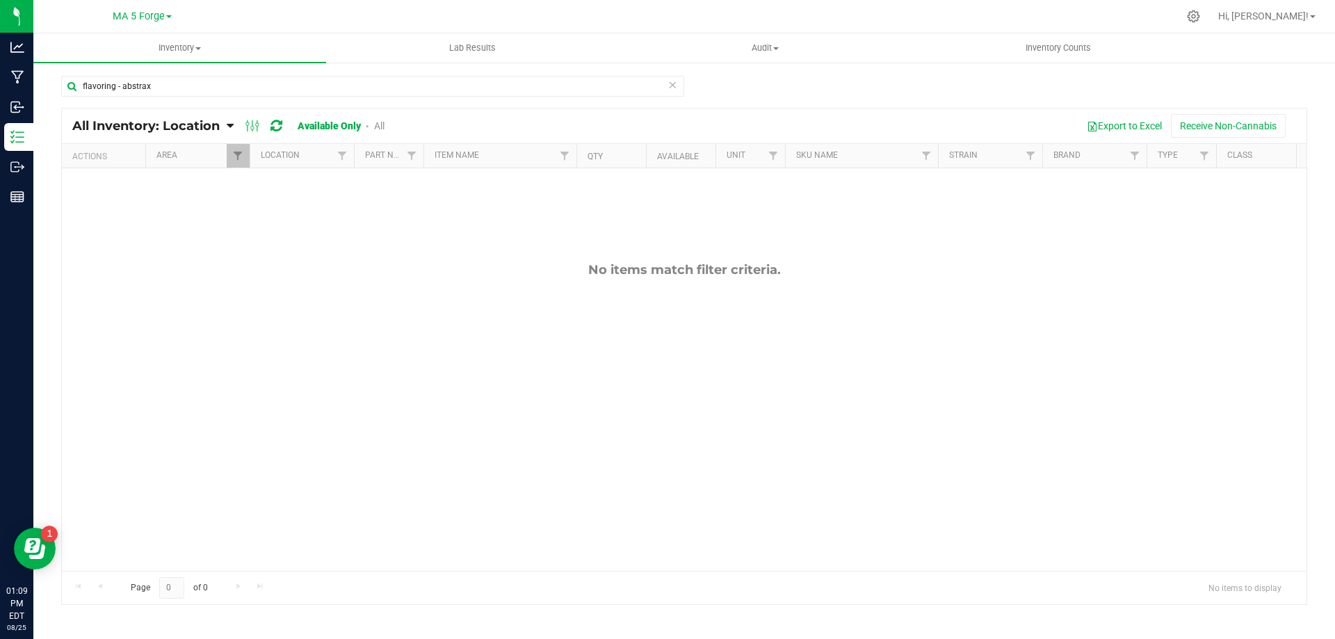
drag, startPoint x: 157, startPoint y: 383, endPoint x: 199, endPoint y: 374, distance: 42.6
click at [157, 383] on div "No items match filter criteria." at bounding box center [684, 416] width 1245 height 497
click at [312, 83] on input "flavoring - abstrax" at bounding box center [372, 86] width 623 height 21
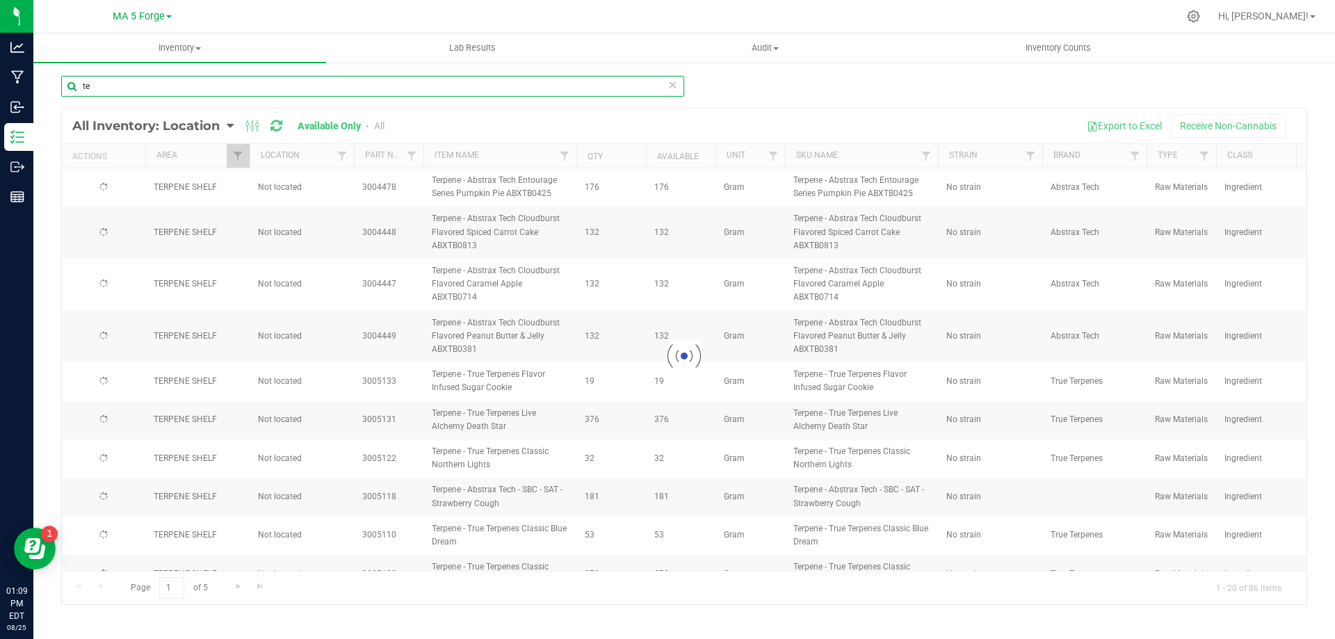
type input "t"
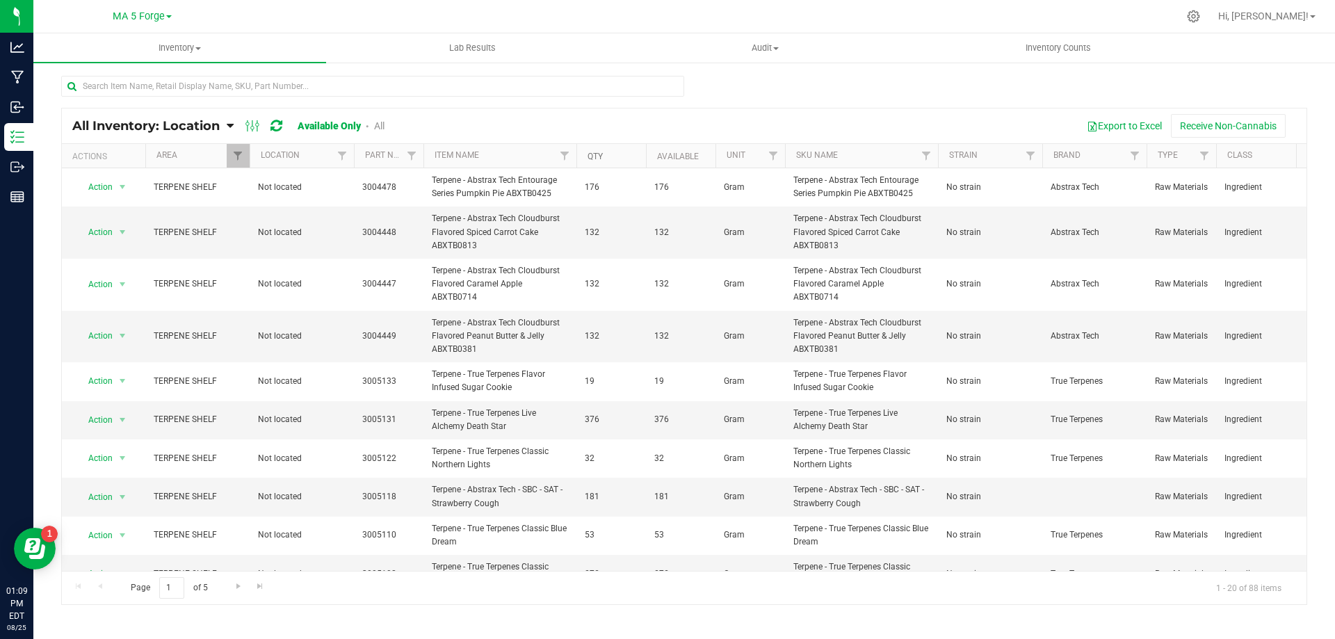
click at [591, 156] on link "Qty" at bounding box center [595, 157] width 15 height 10
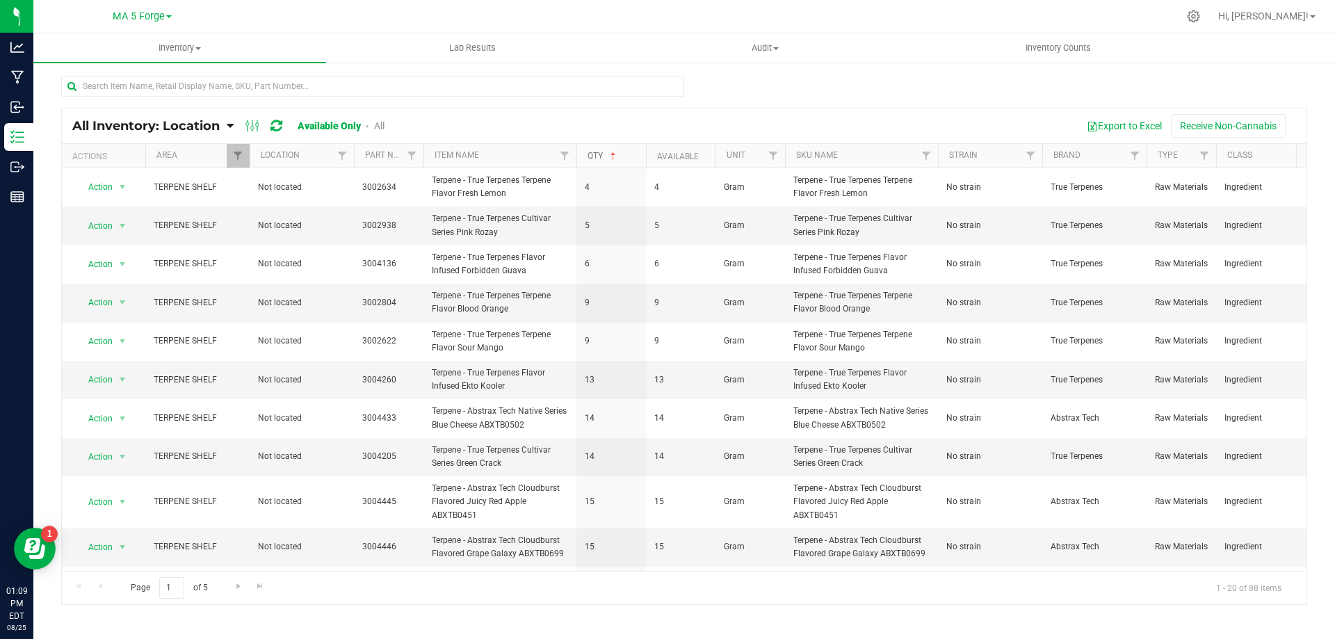
click at [592, 156] on link "Qty" at bounding box center [603, 156] width 31 height 10
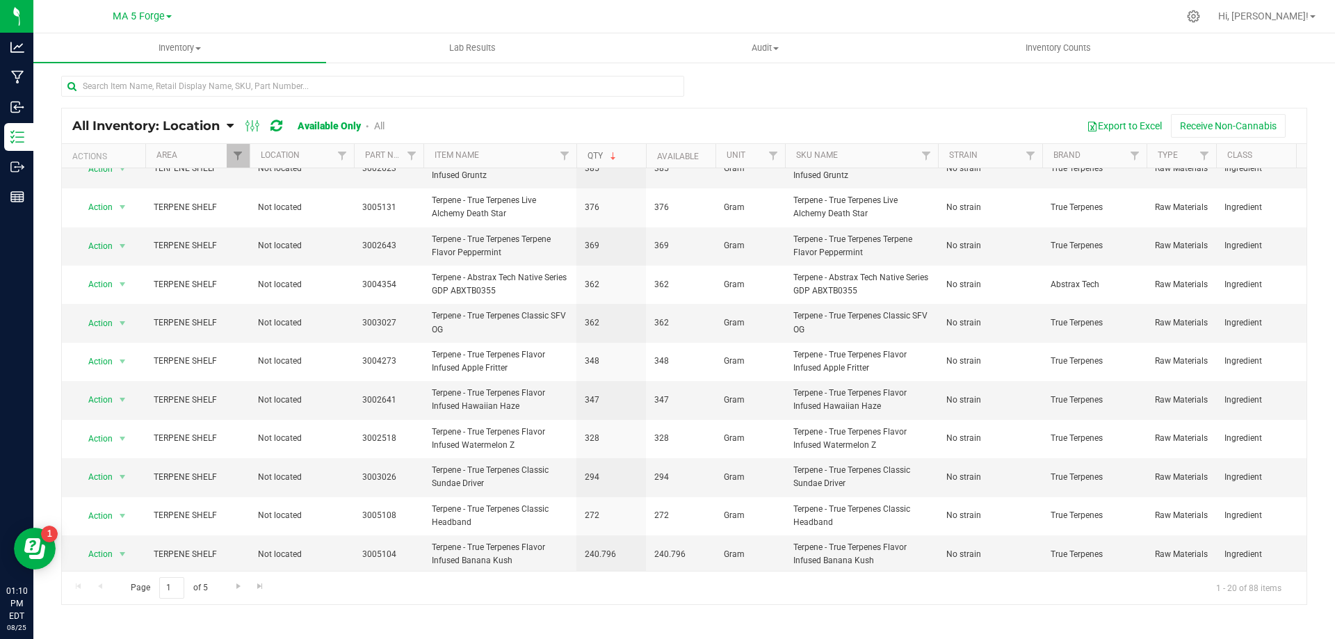
scroll to position [384, 0]
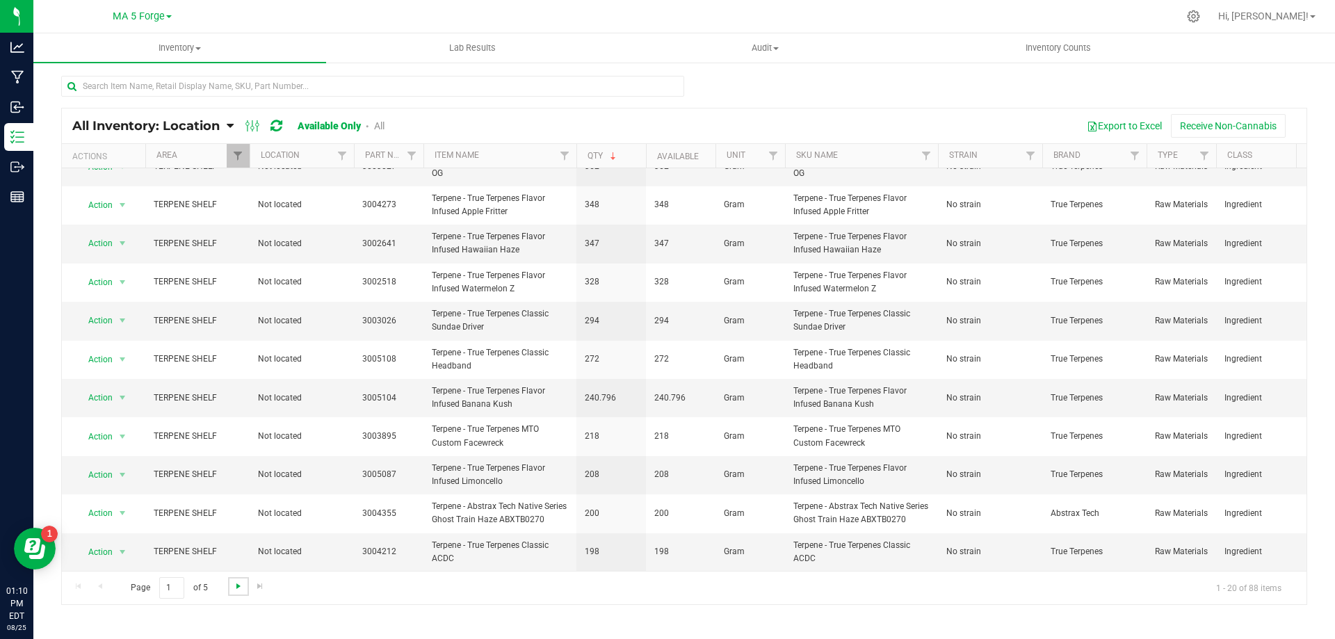
click at [233, 589] on span "Go to the next page" at bounding box center [238, 586] width 11 height 11
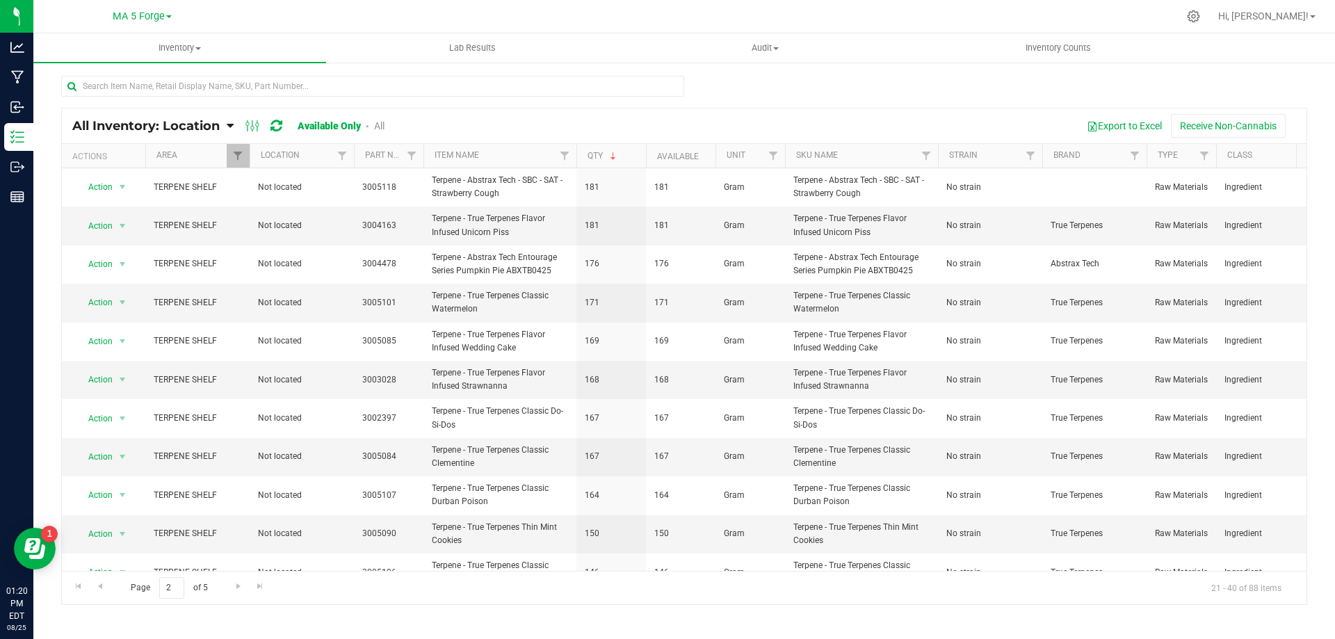
click at [1311, 92] on div "All Inventory: Location Item Summary Item (default) Item by Strain Item by Loca…" at bounding box center [684, 278] width 1302 height 435
click at [101, 584] on span "Go to the previous page" at bounding box center [100, 586] width 11 height 11
